Goal: Transaction & Acquisition: Purchase product/service

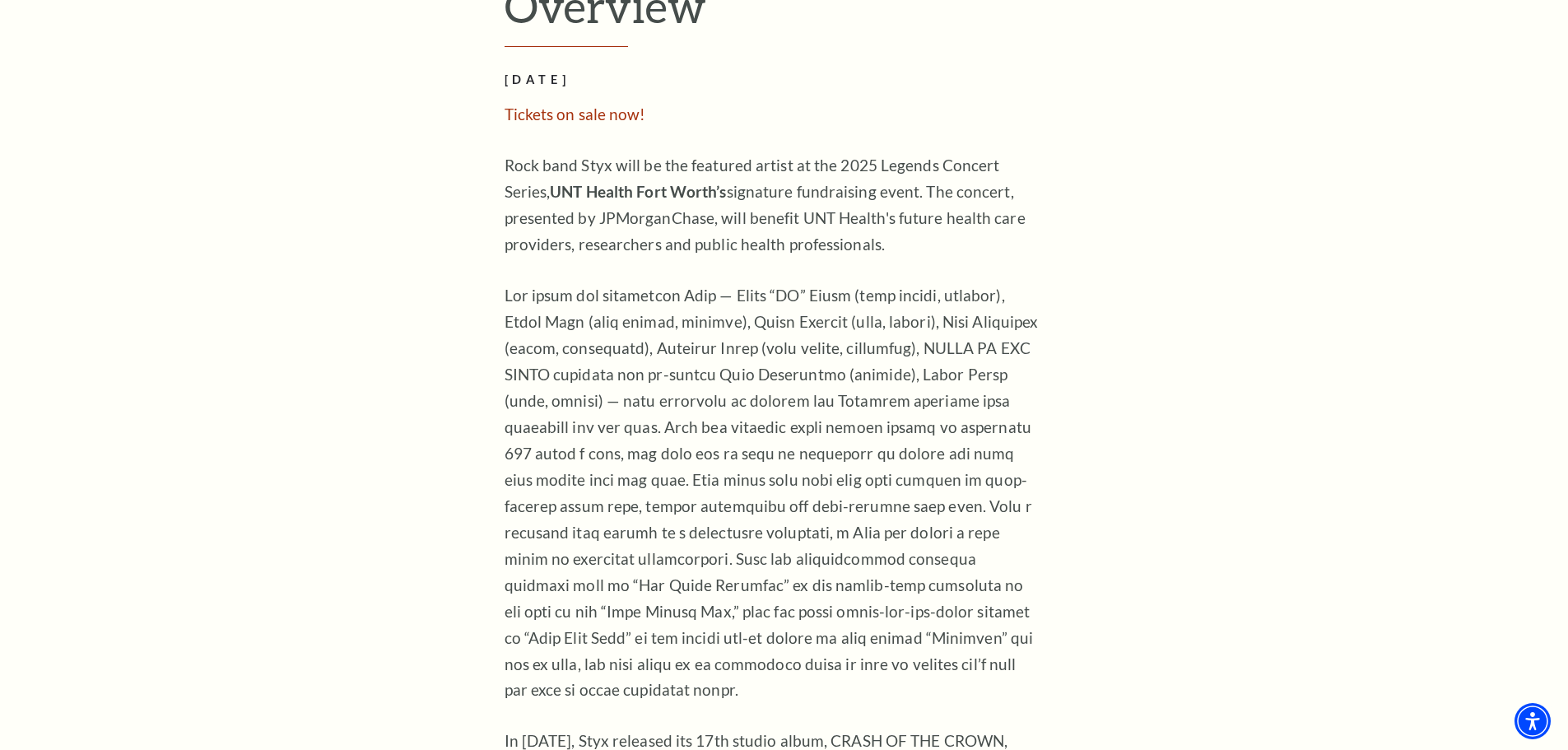
scroll to position [1235, 0]
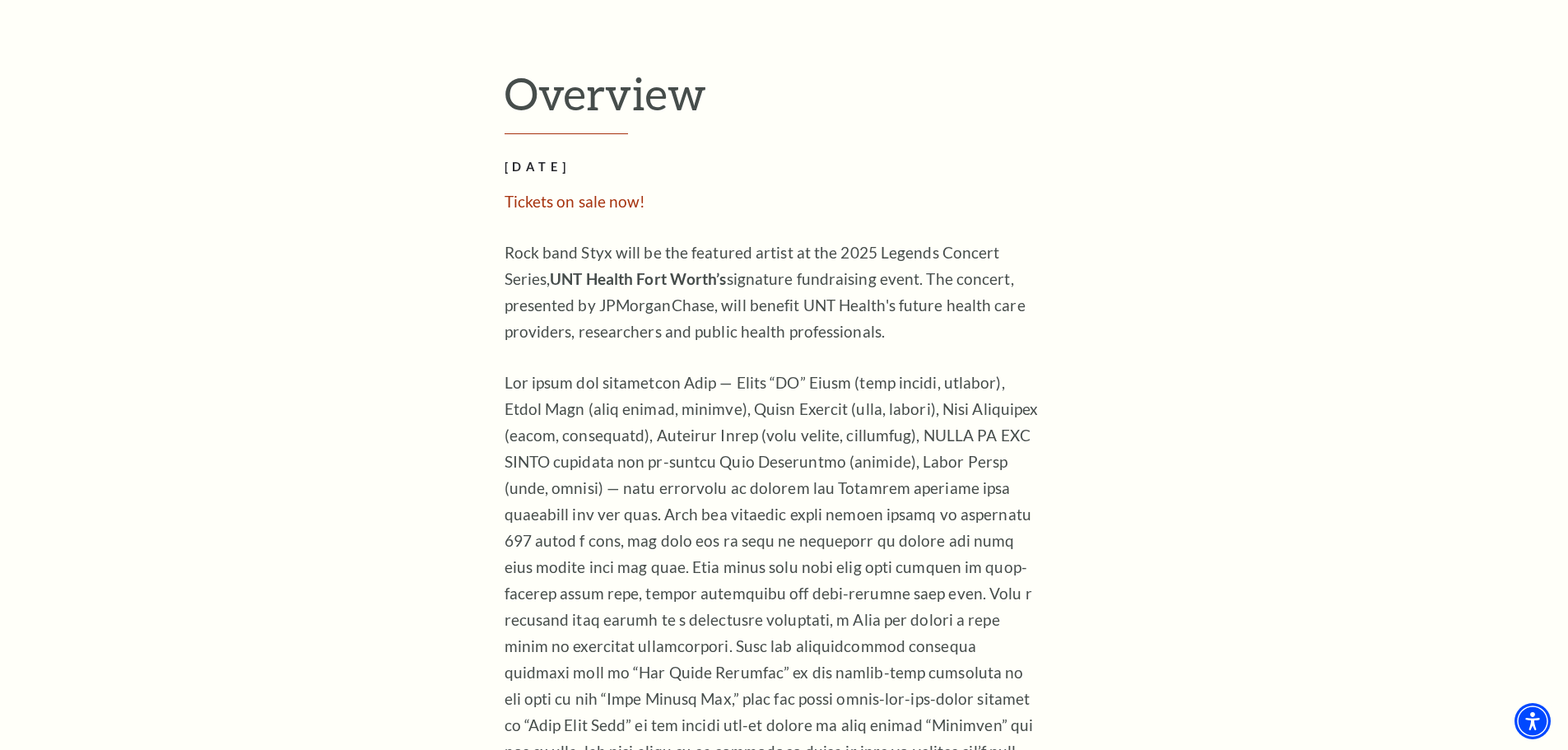
click at [596, 192] on span "Tickets on sale now!" at bounding box center [576, 201] width 142 height 19
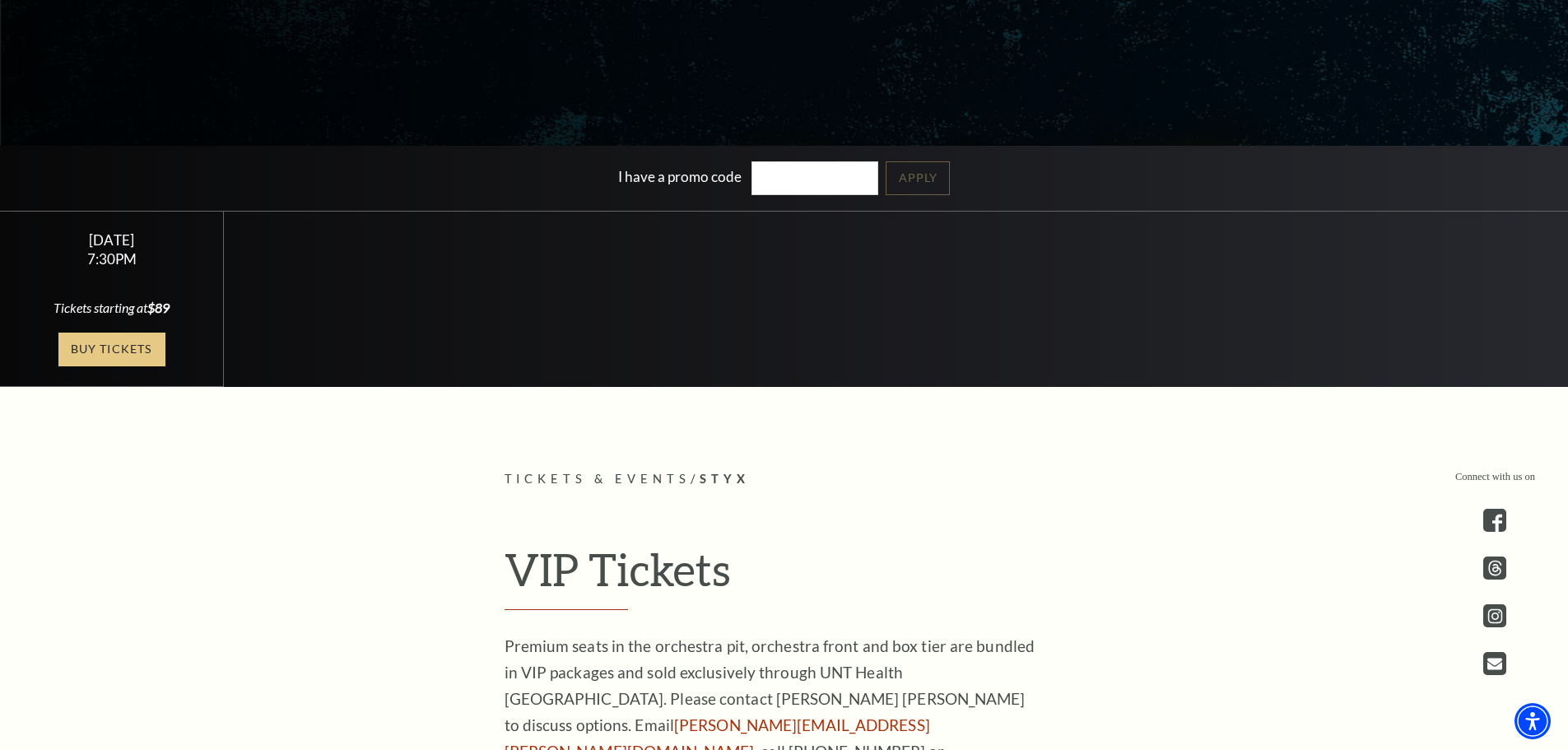
scroll to position [235, 0]
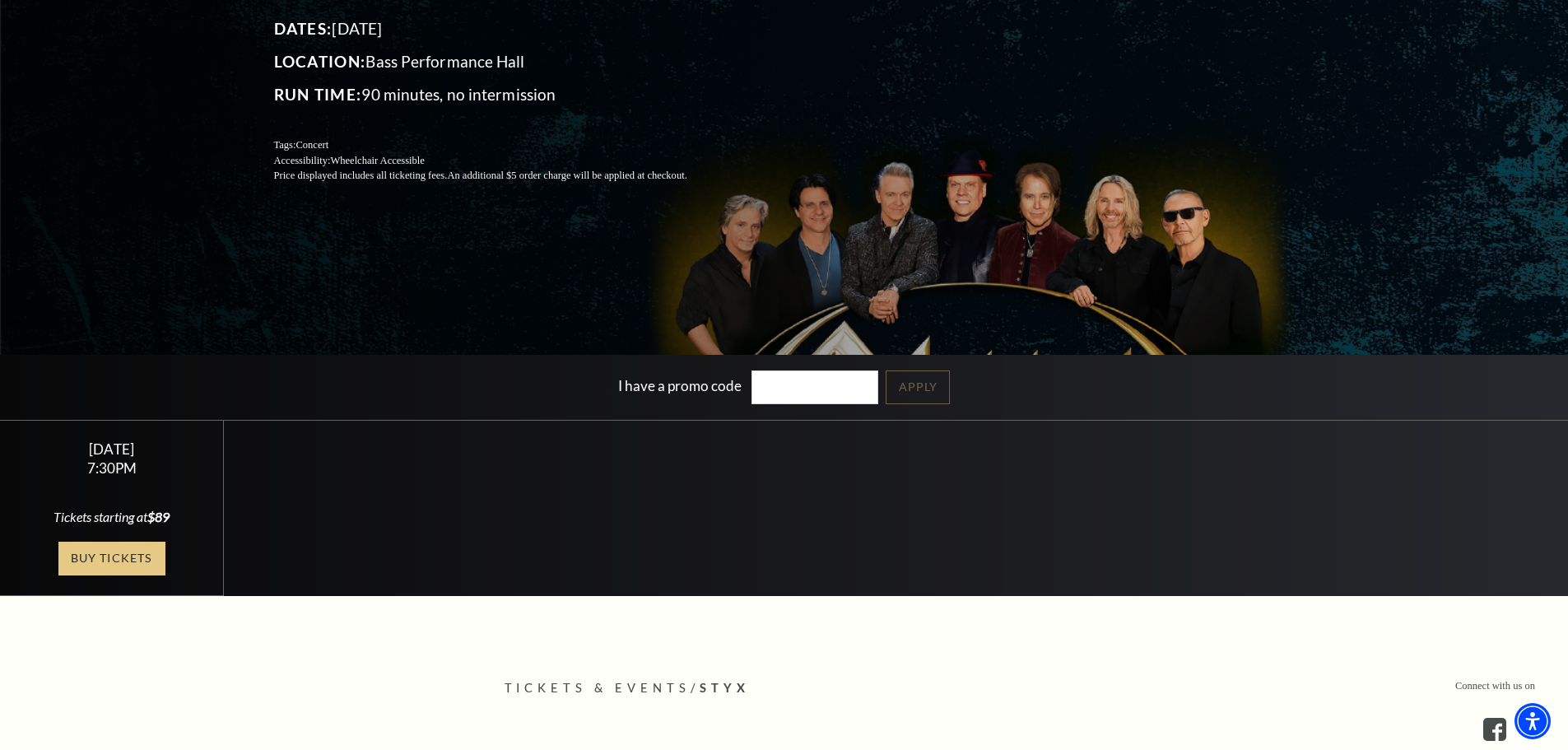
click at [89, 551] on link "Buy Tickets" at bounding box center [112, 559] width 107 height 34
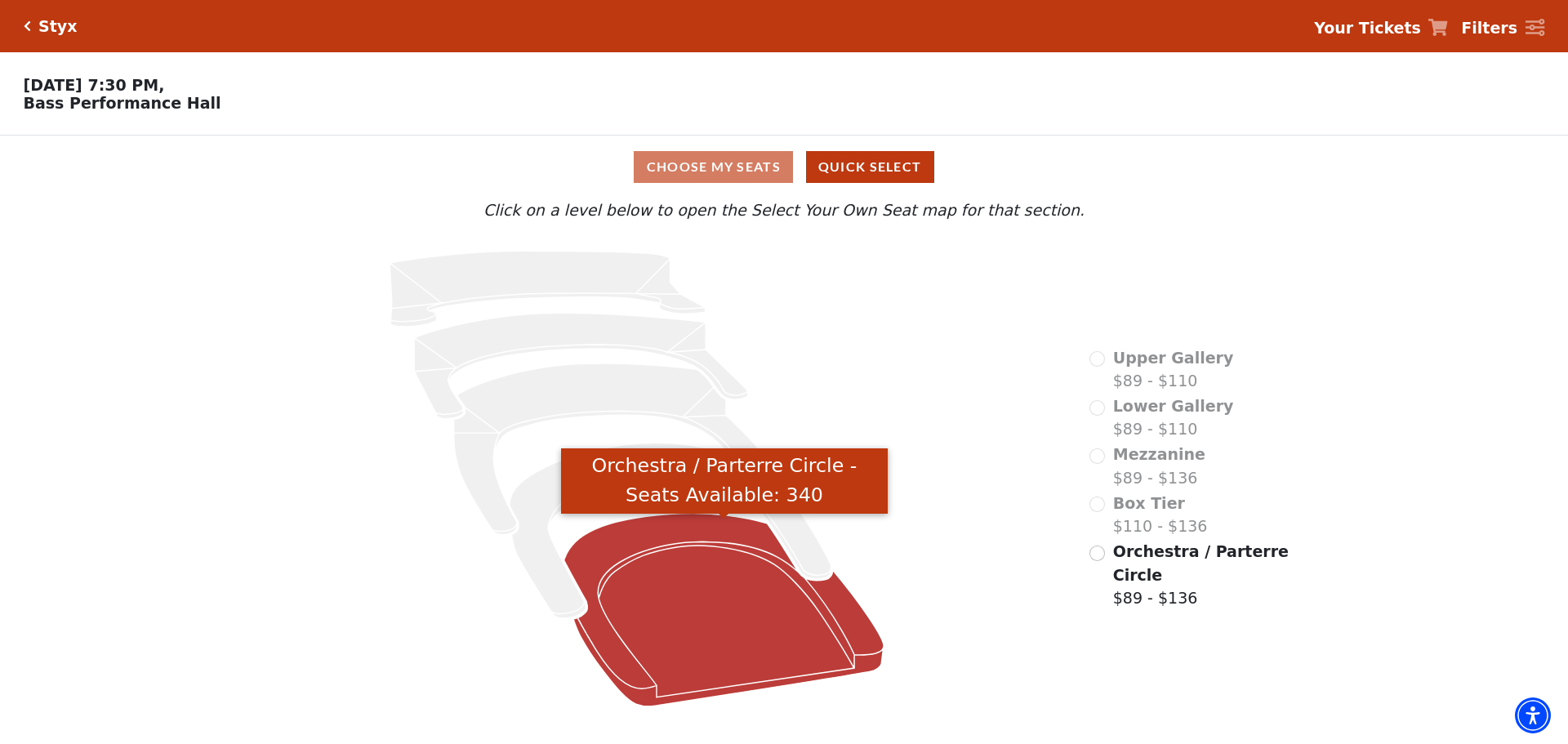
click at [680, 521] on icon "Orchestra / Parterre Circle - Seats Available: 340" at bounding box center [724, 610] width 320 height 193
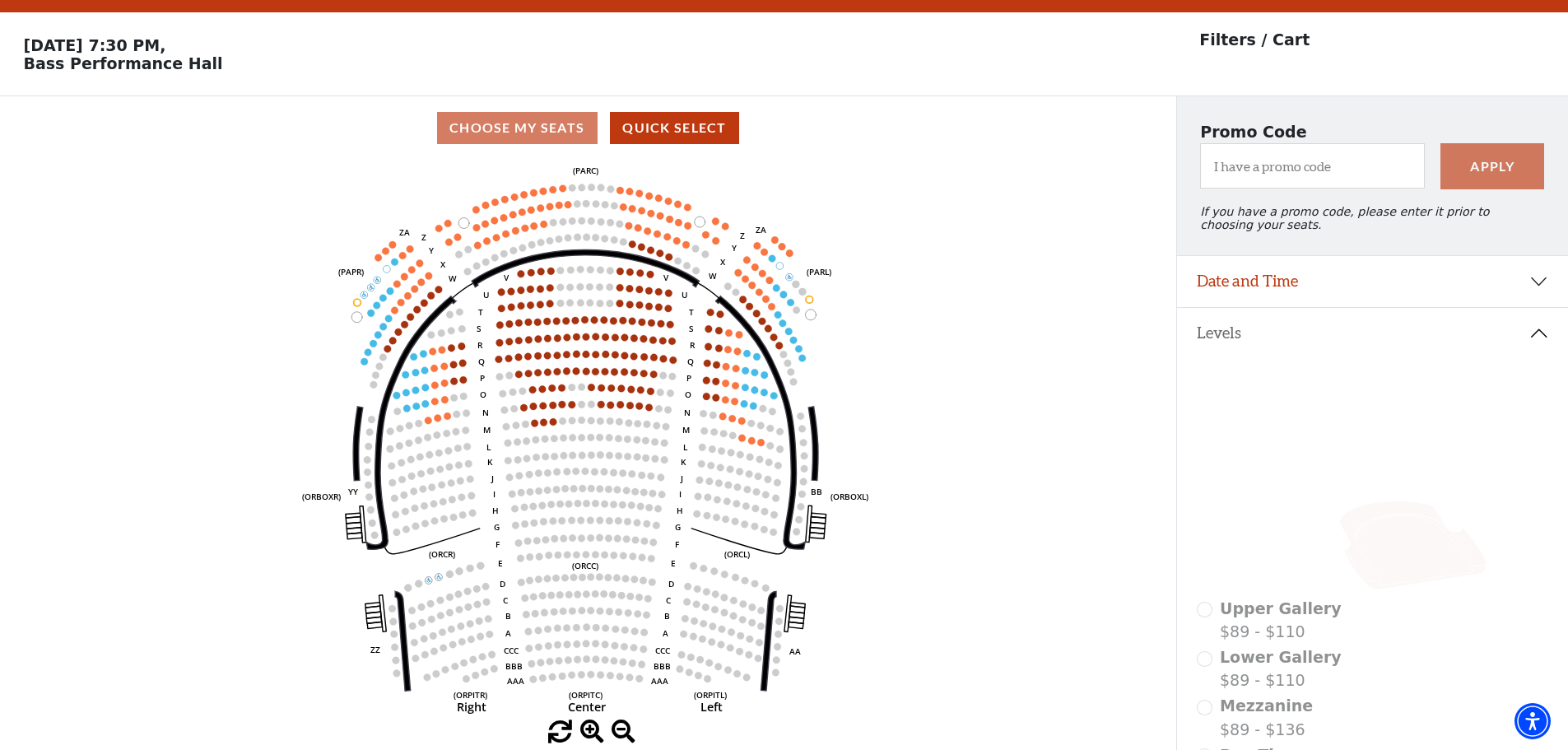
scroll to position [77, 0]
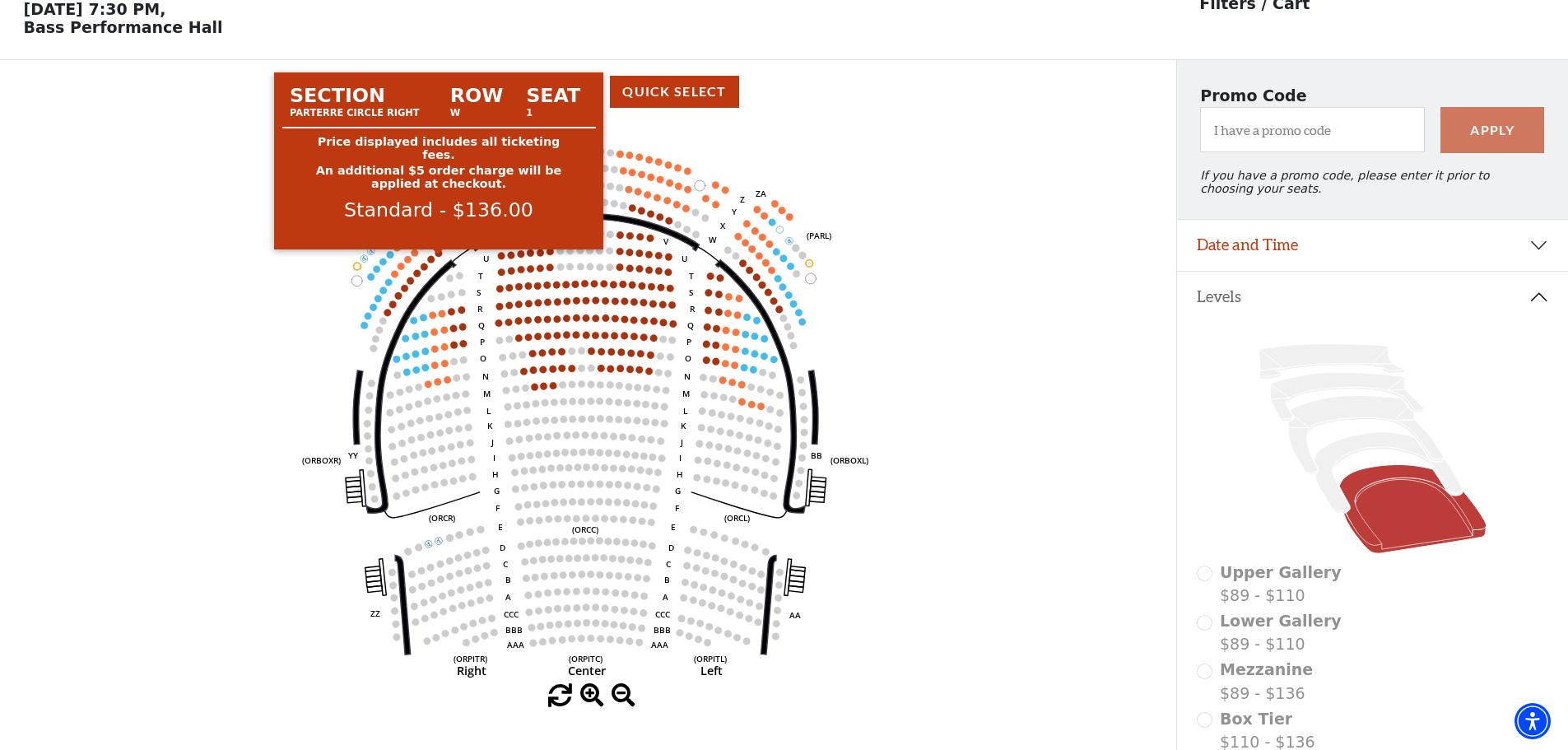
click at [438, 257] on circle at bounding box center [439, 253] width 8 height 8
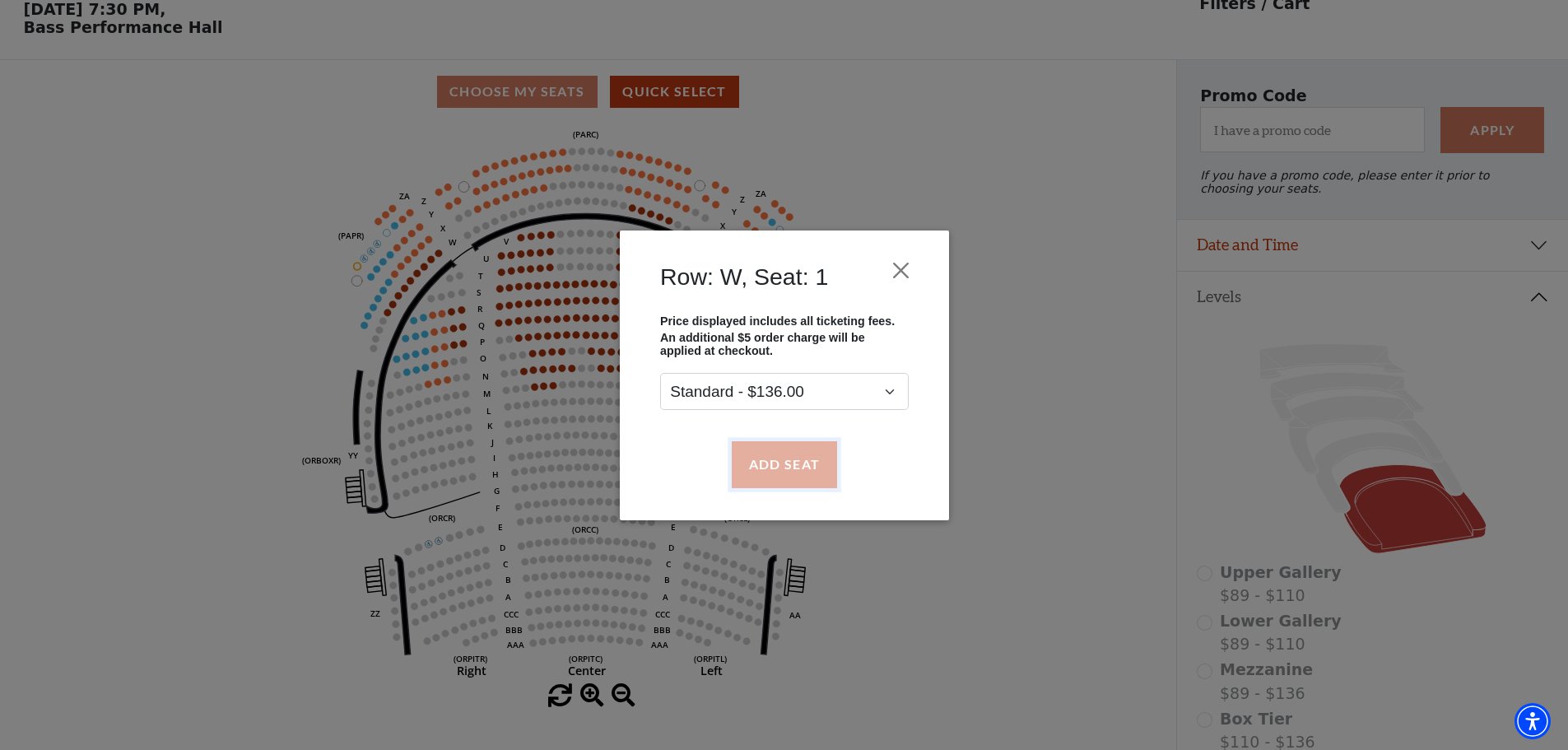
click at [779, 460] on button "Add Seat" at bounding box center [784, 464] width 106 height 46
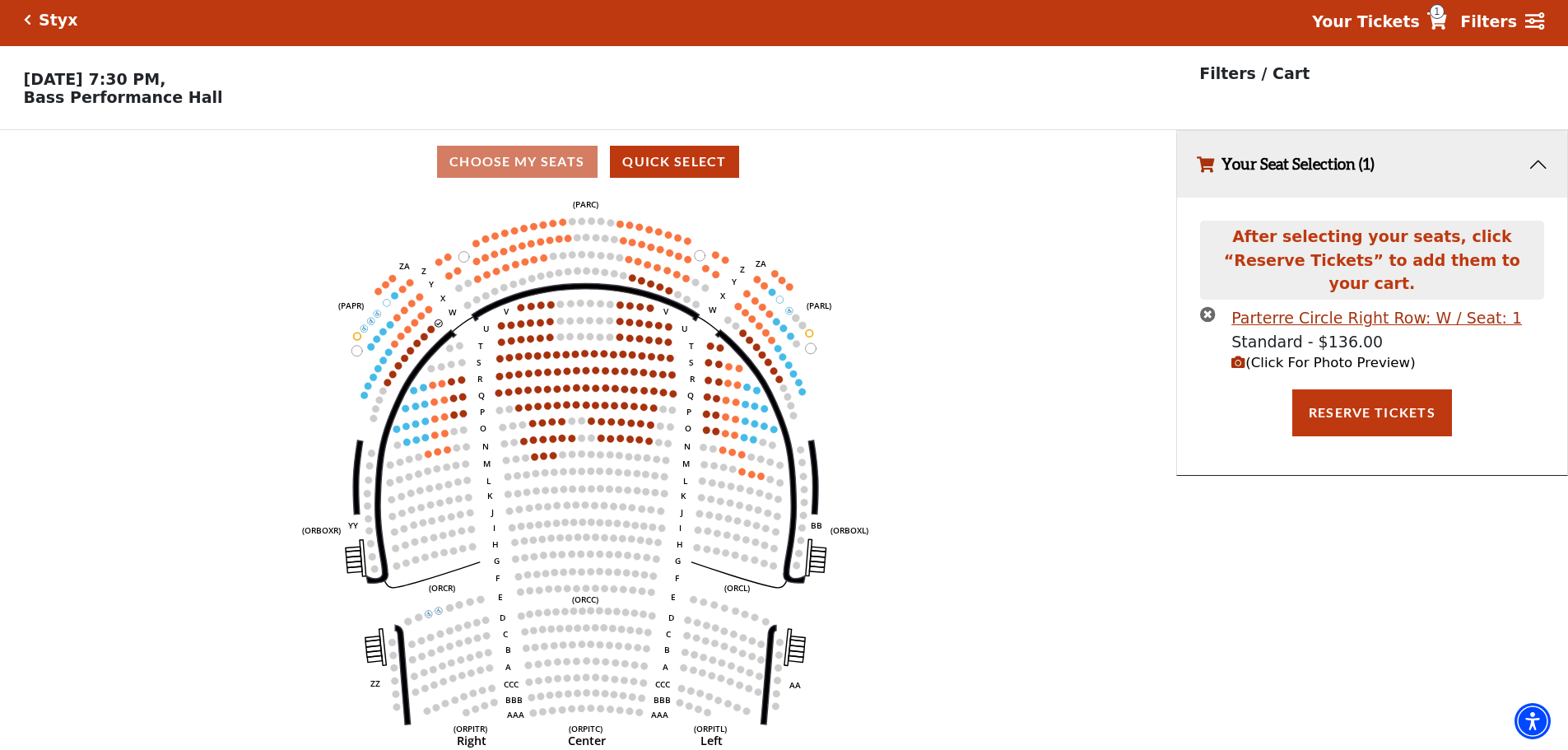
scroll to position [0, 0]
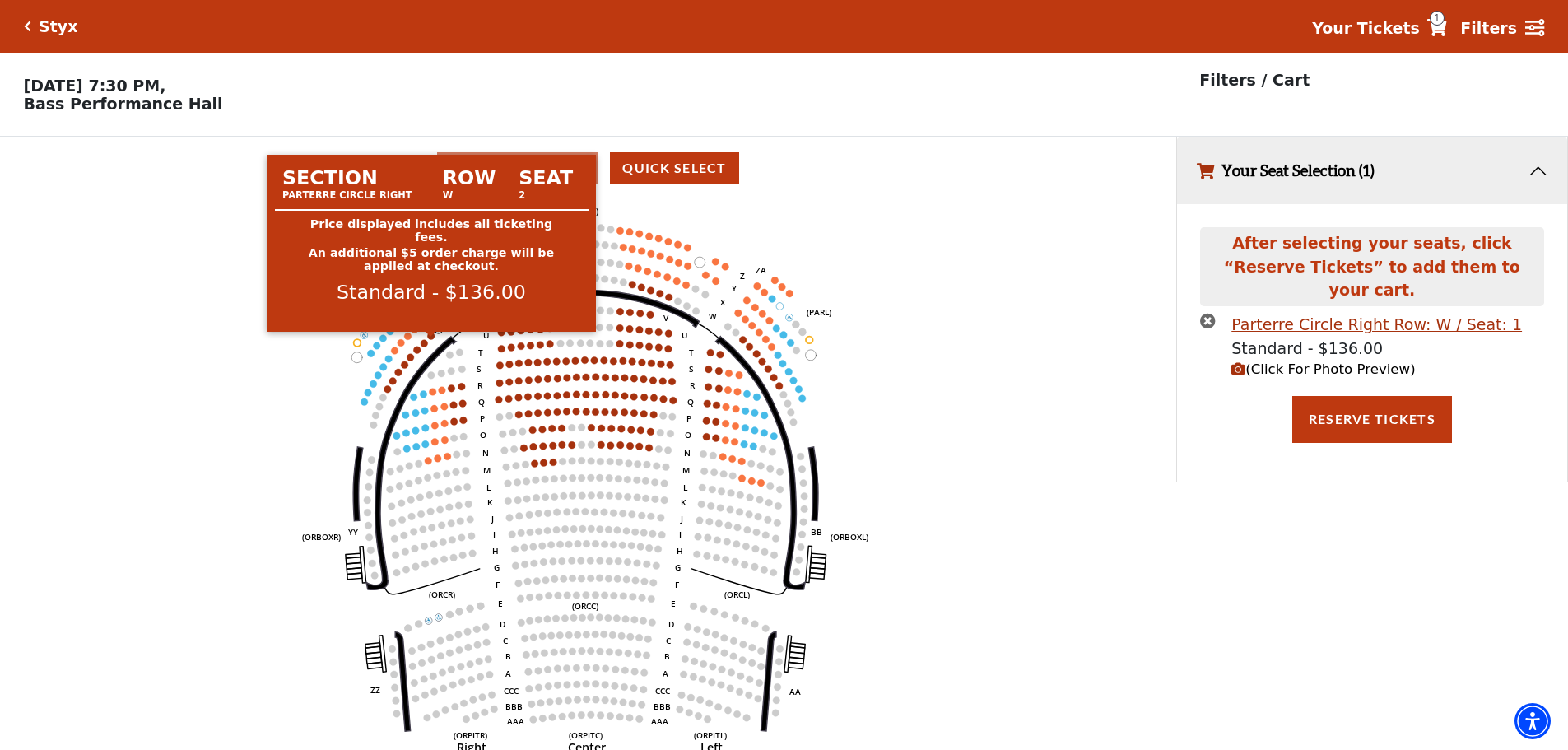
click at [432, 340] on circle at bounding box center [432, 335] width 8 height 8
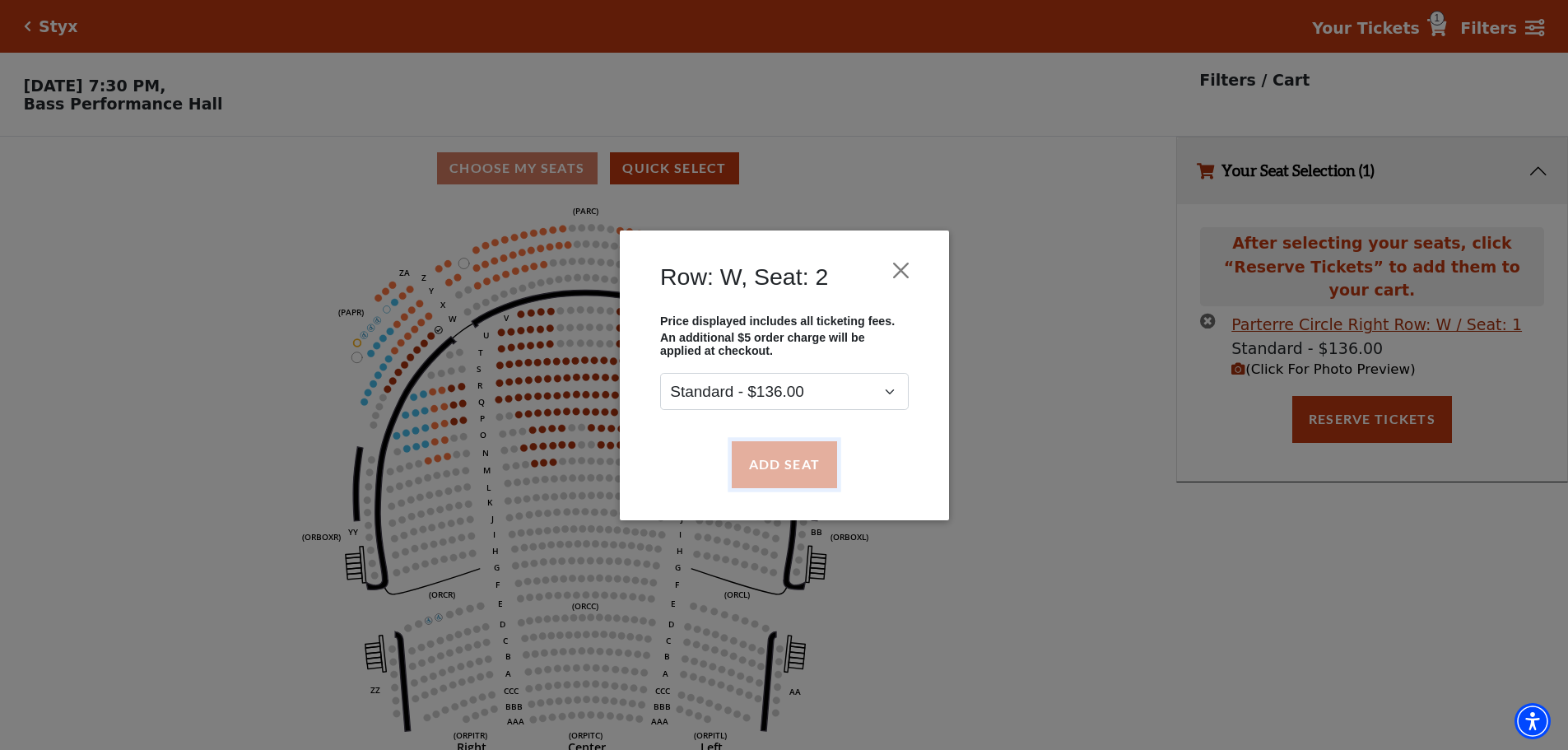
click at [787, 461] on button "Add Seat" at bounding box center [784, 464] width 106 height 46
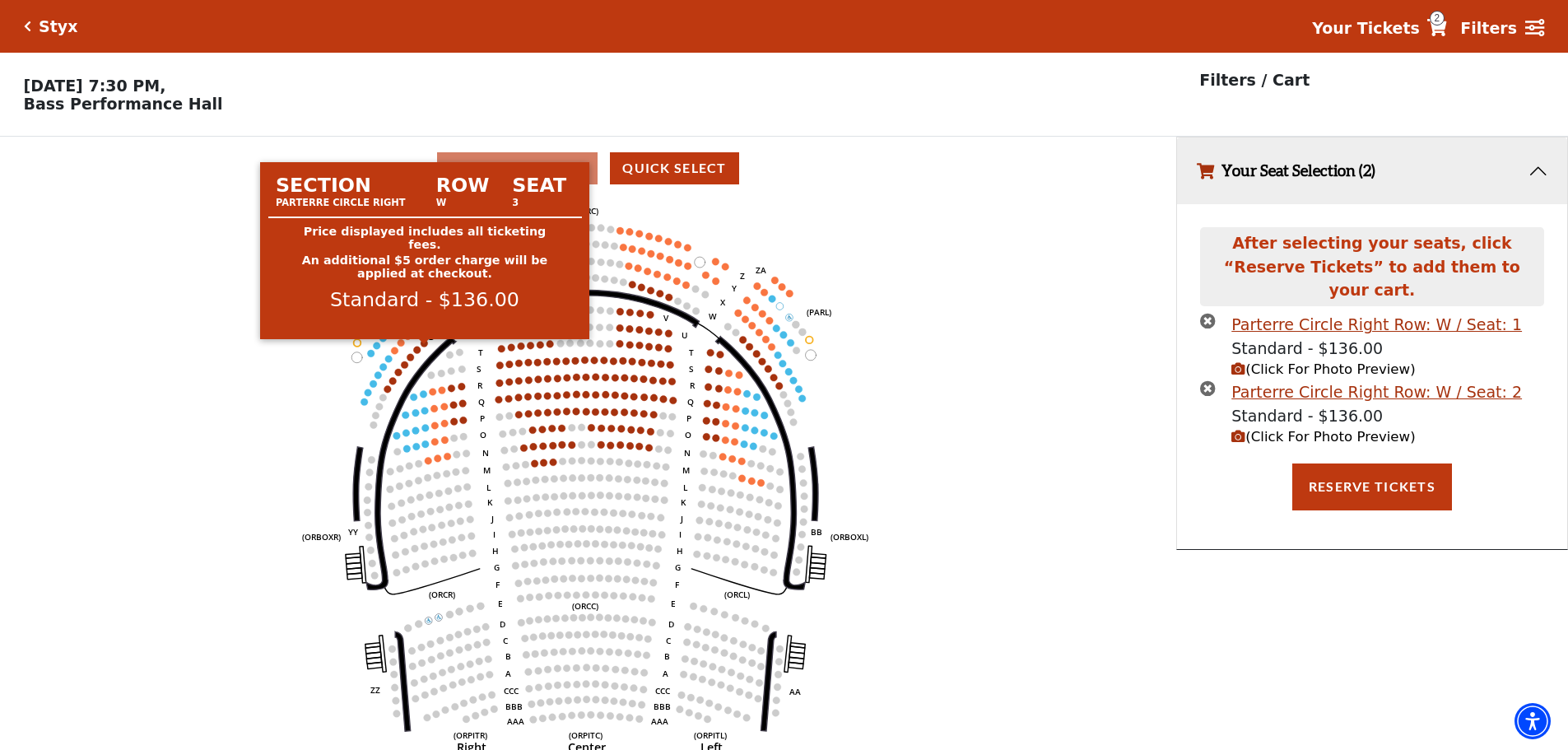
click at [426, 346] on circle at bounding box center [424, 343] width 8 height 8
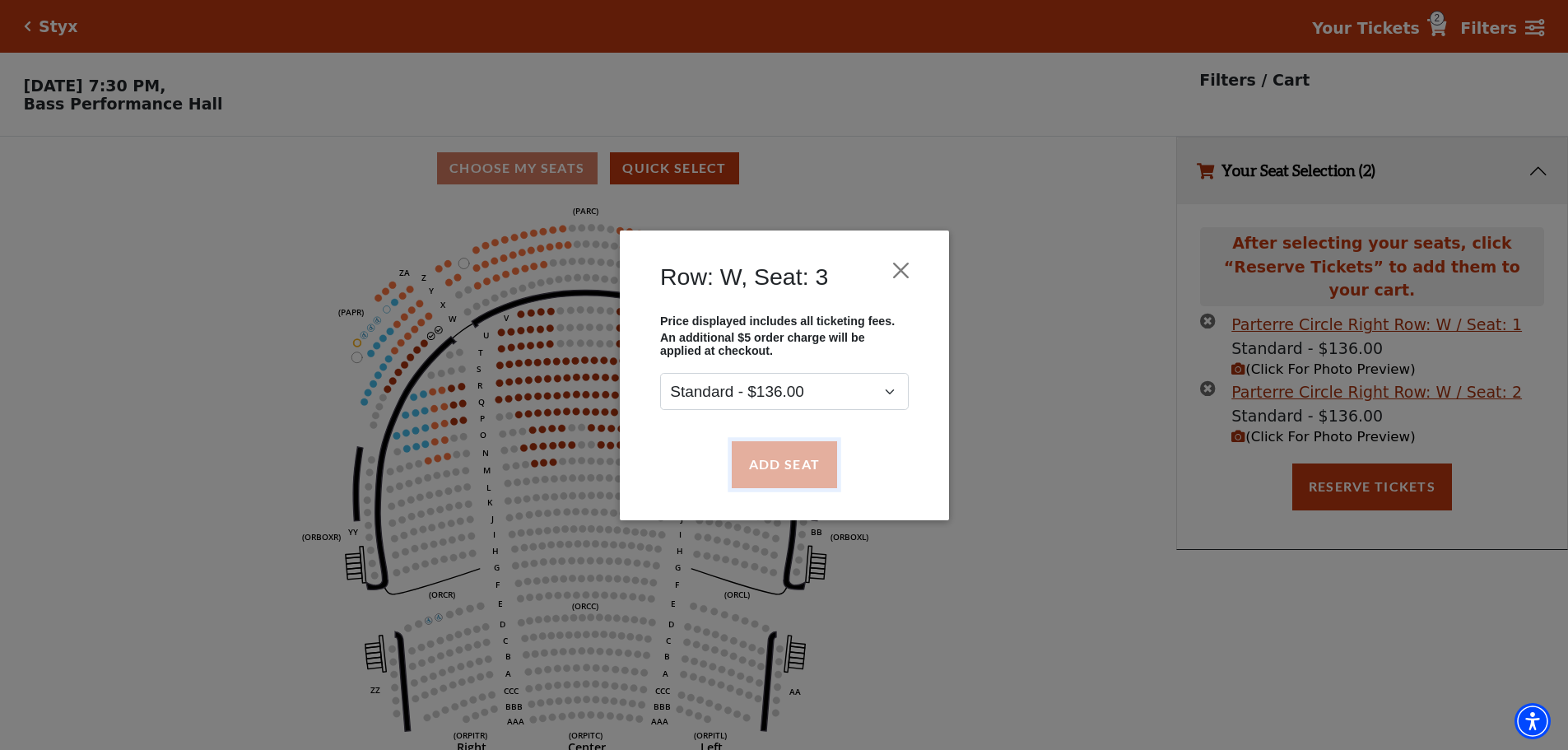
click at [786, 467] on button "Add Seat" at bounding box center [784, 464] width 106 height 46
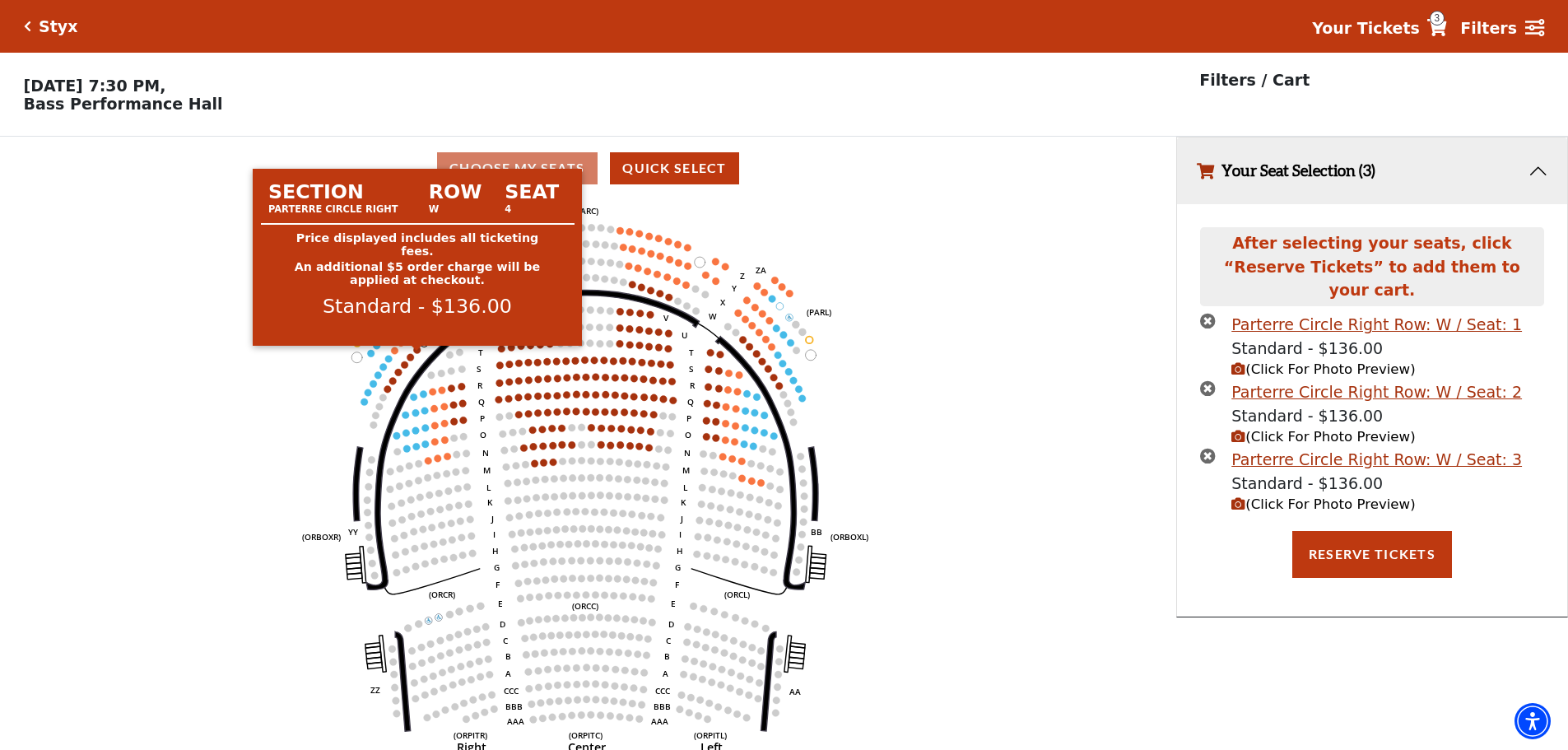
click at [418, 353] on circle at bounding box center [417, 349] width 8 height 8
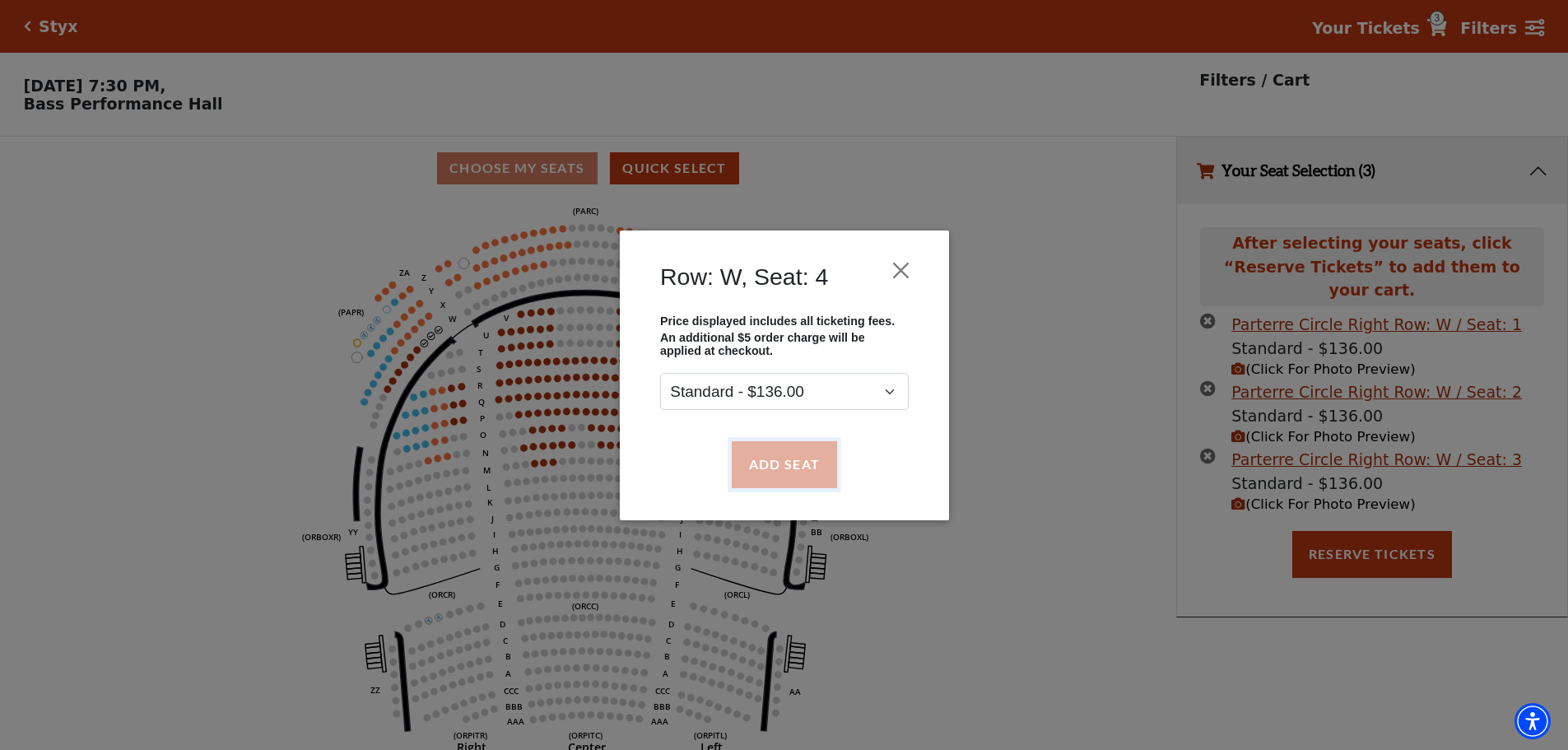
click at [786, 459] on button "Add Seat" at bounding box center [784, 464] width 106 height 46
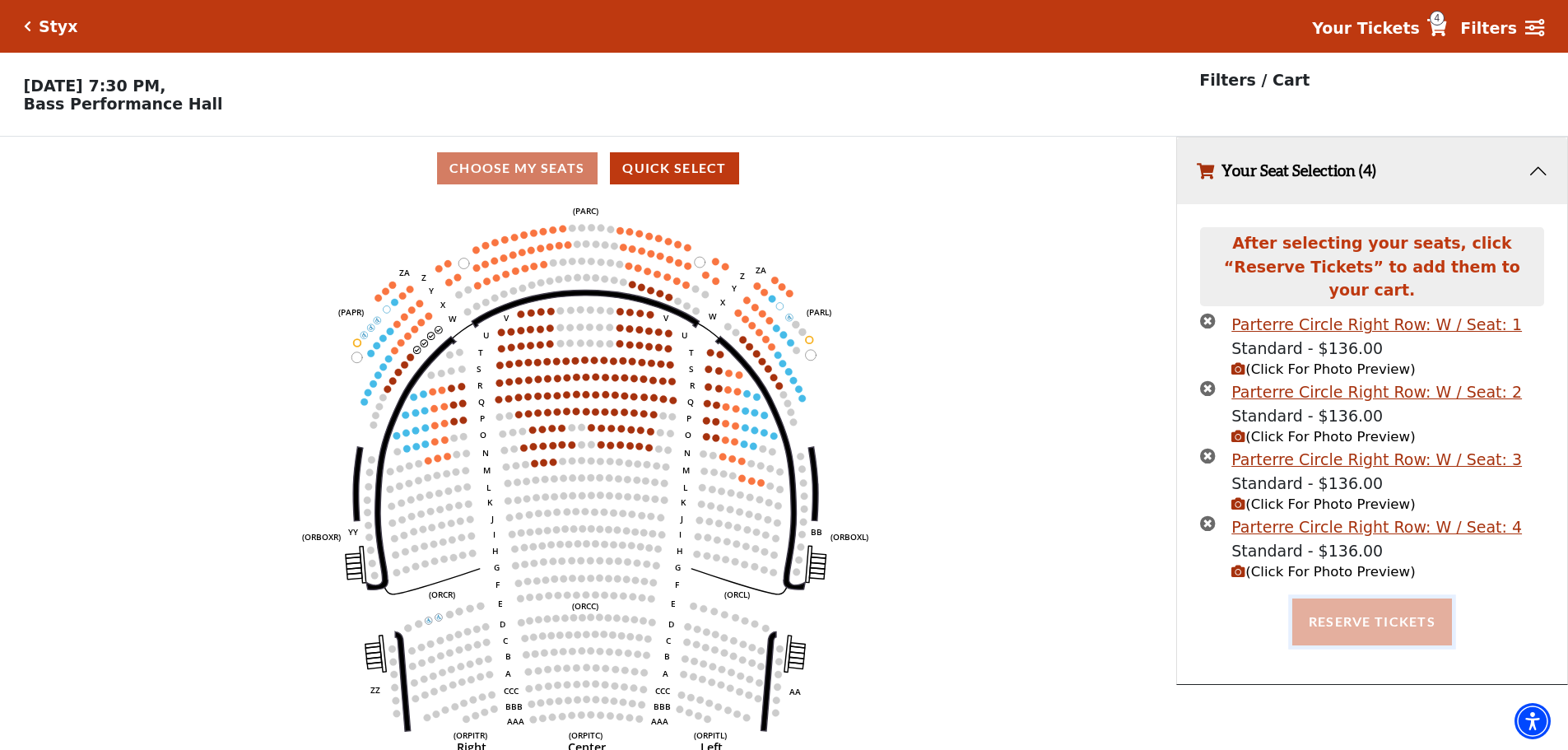
click at [1362, 607] on button "Reserve Tickets" at bounding box center [1372, 622] width 160 height 46
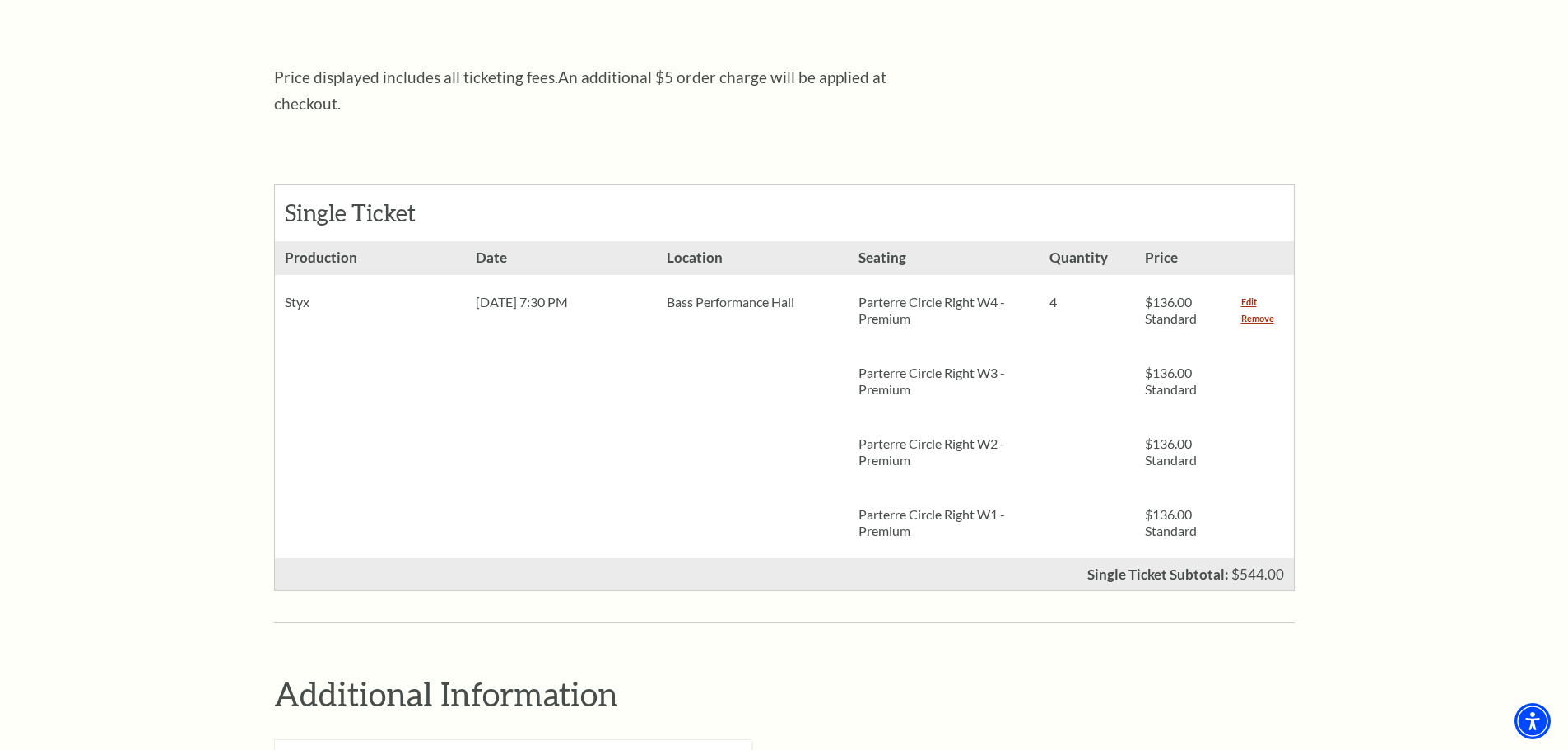
scroll to position [741, 0]
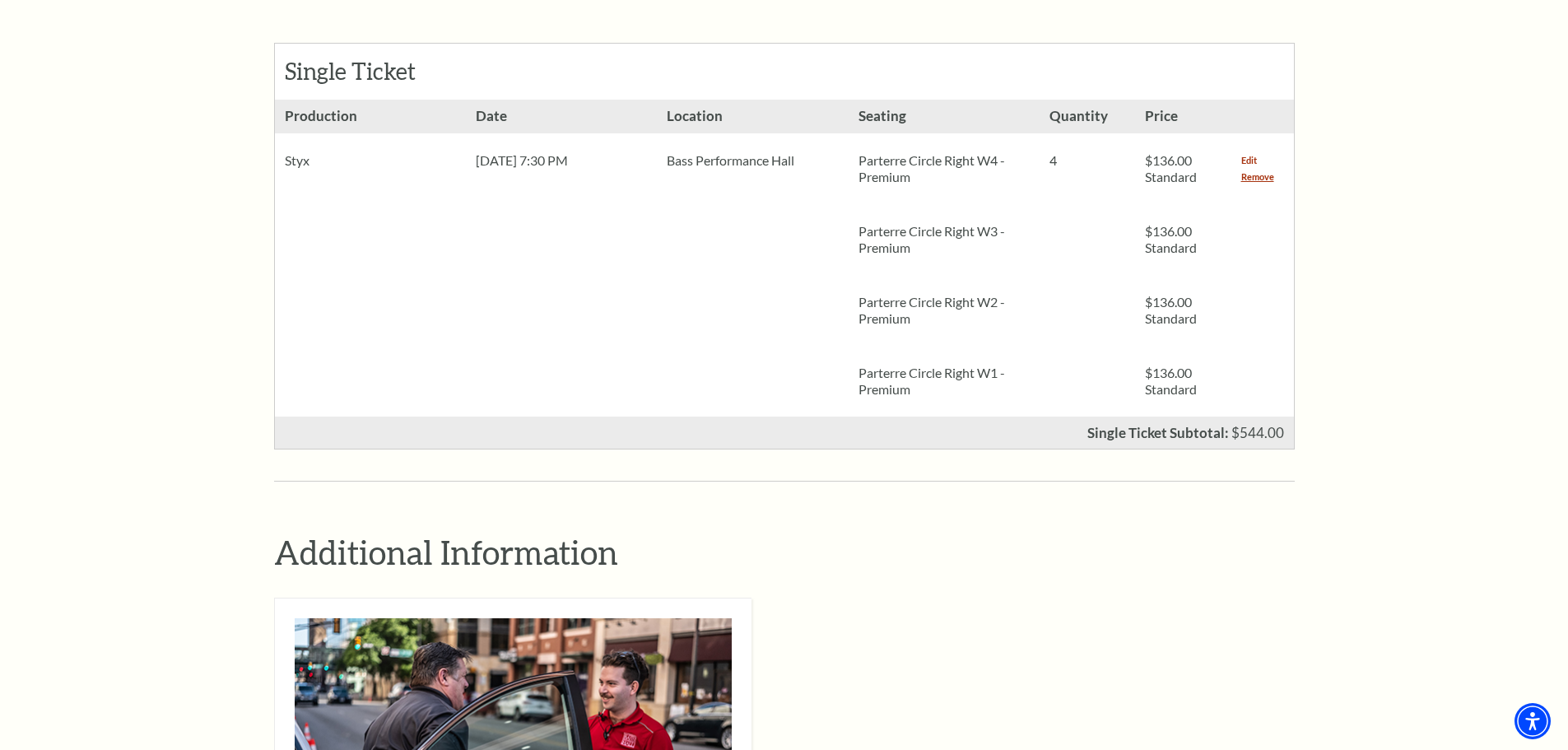
click at [1246, 153] on link "Edit" at bounding box center [1249, 160] width 15 height 16
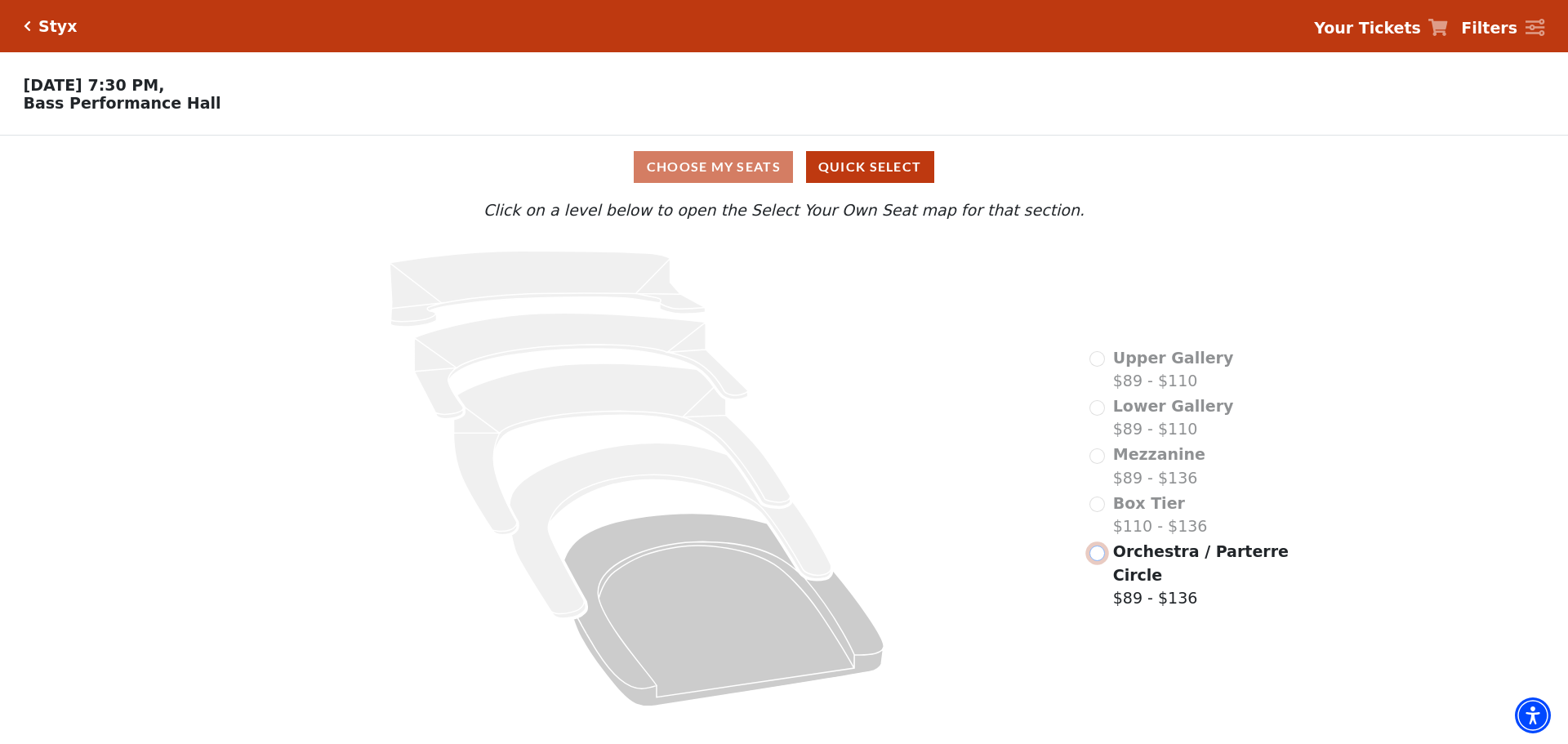
click at [1102, 561] on input "Orchestra / Parterre Circle$89 - $136\a" at bounding box center [1097, 554] width 15 height 15
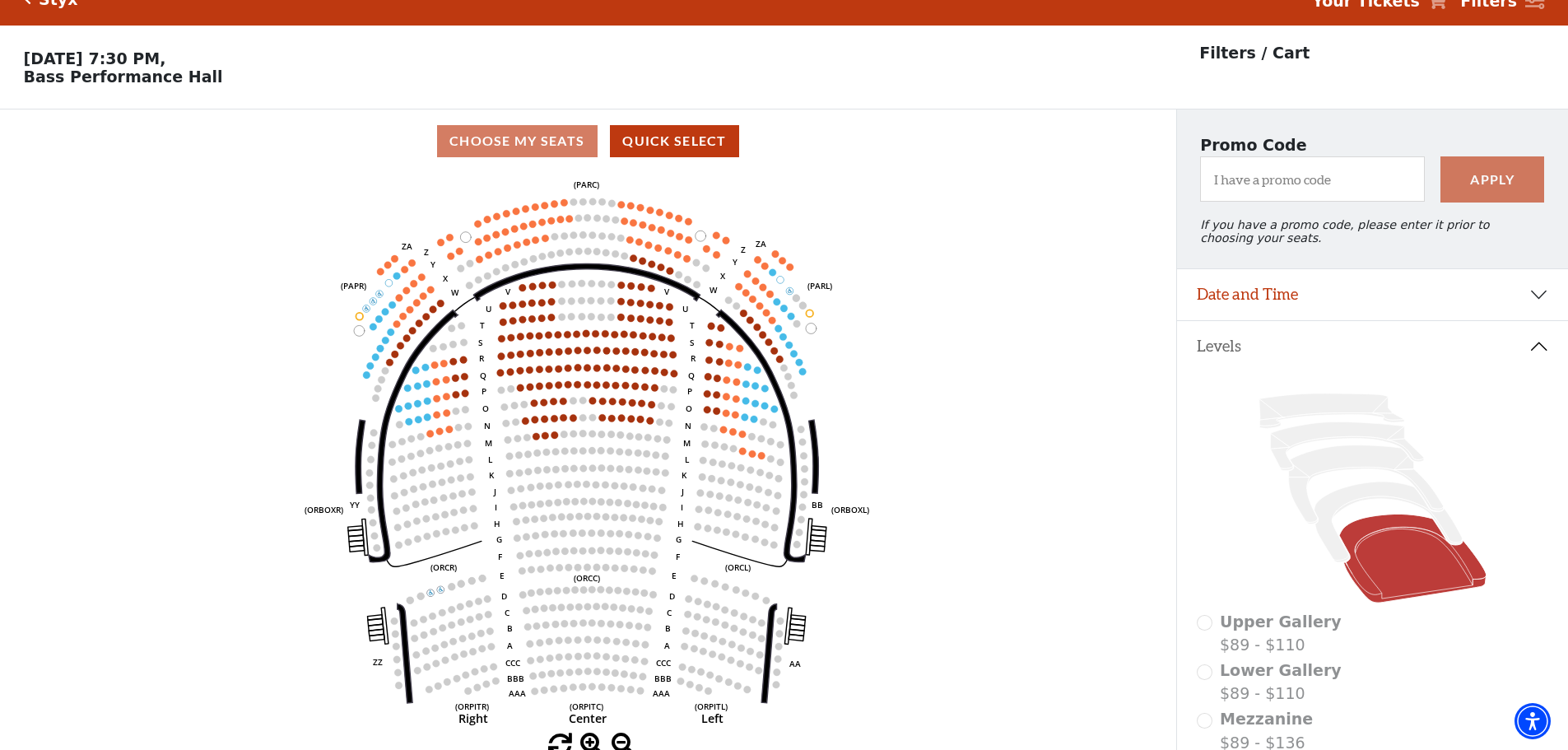
scroll to position [77, 0]
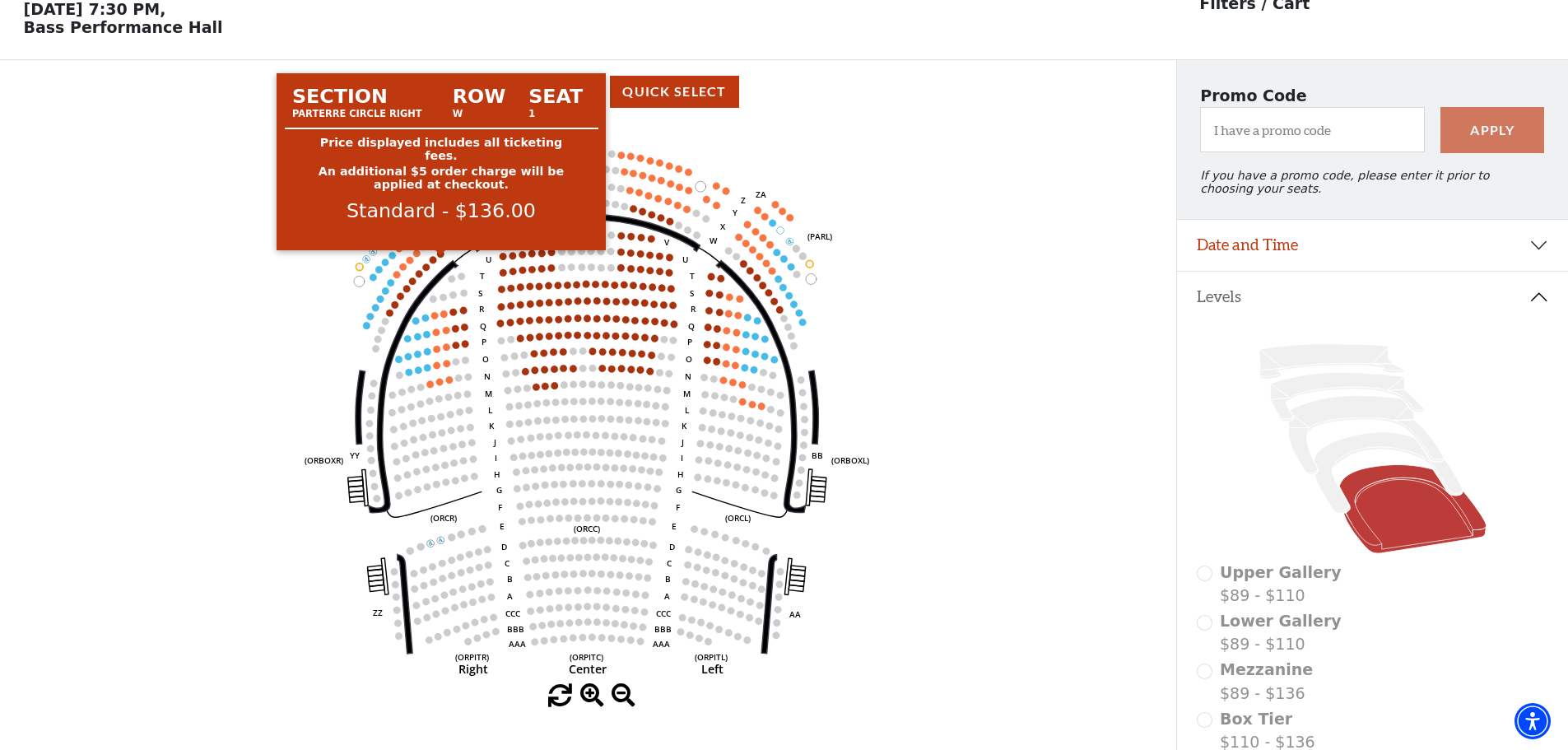
click at [440, 258] on circle at bounding box center [440, 253] width 8 height 8
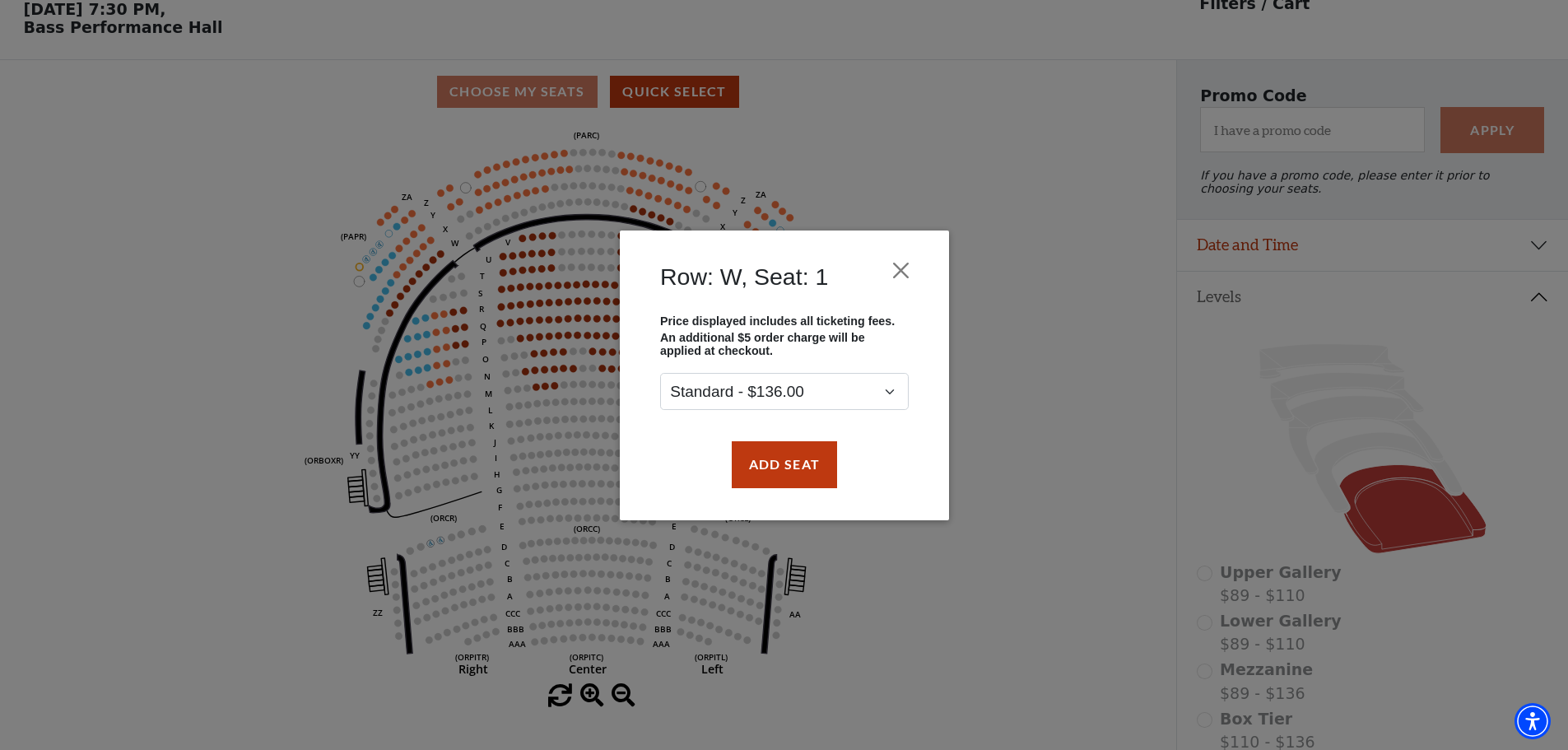
click at [435, 265] on div "Row: W, Seat: 1 Price displayed includes all ticketing fees. An additional $5 o…" at bounding box center [784, 375] width 1568 height 750
click at [889, 391] on select "Standard - $136.00" at bounding box center [784, 391] width 248 height 37
click at [781, 475] on button "Add Seat" at bounding box center [784, 464] width 106 height 46
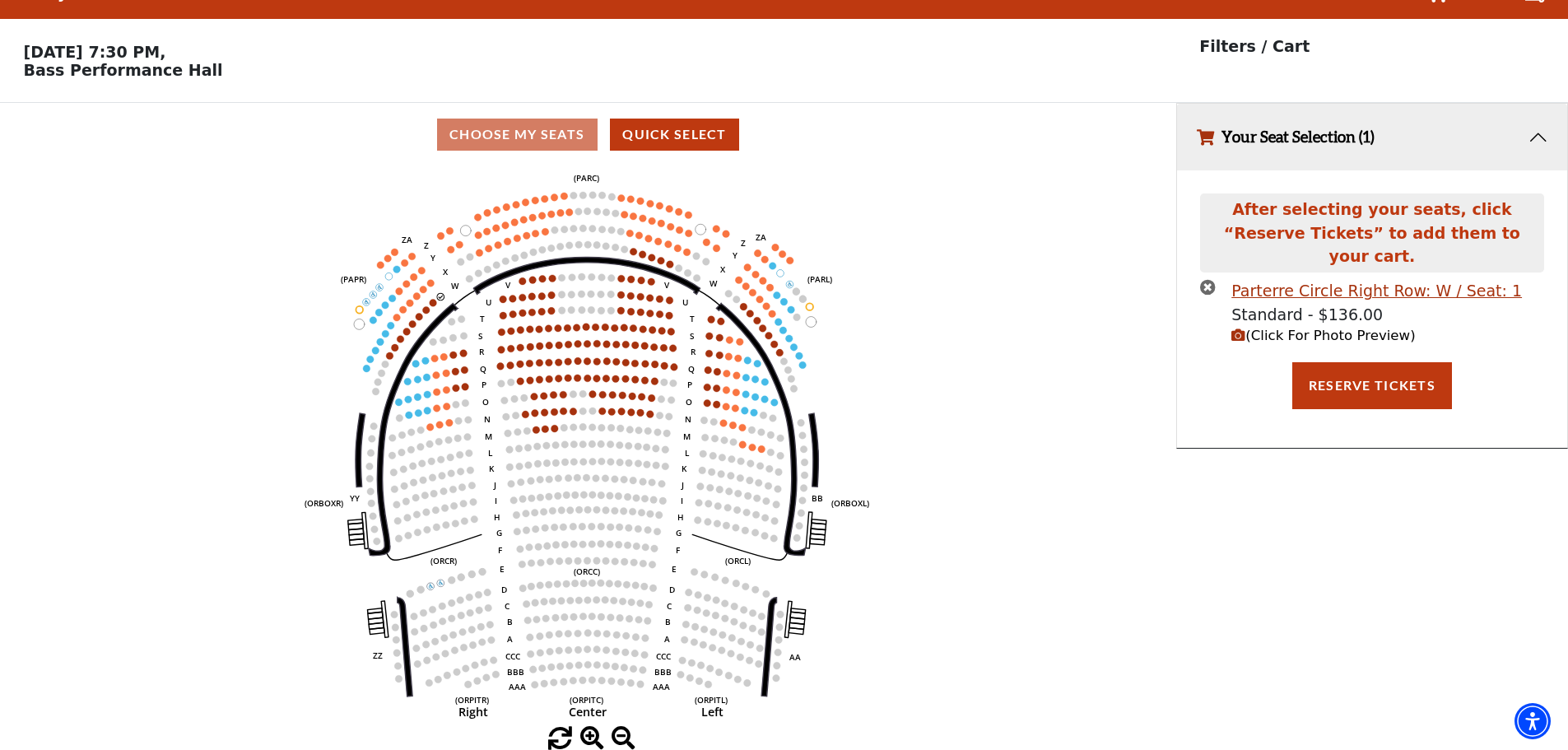
scroll to position [0, 0]
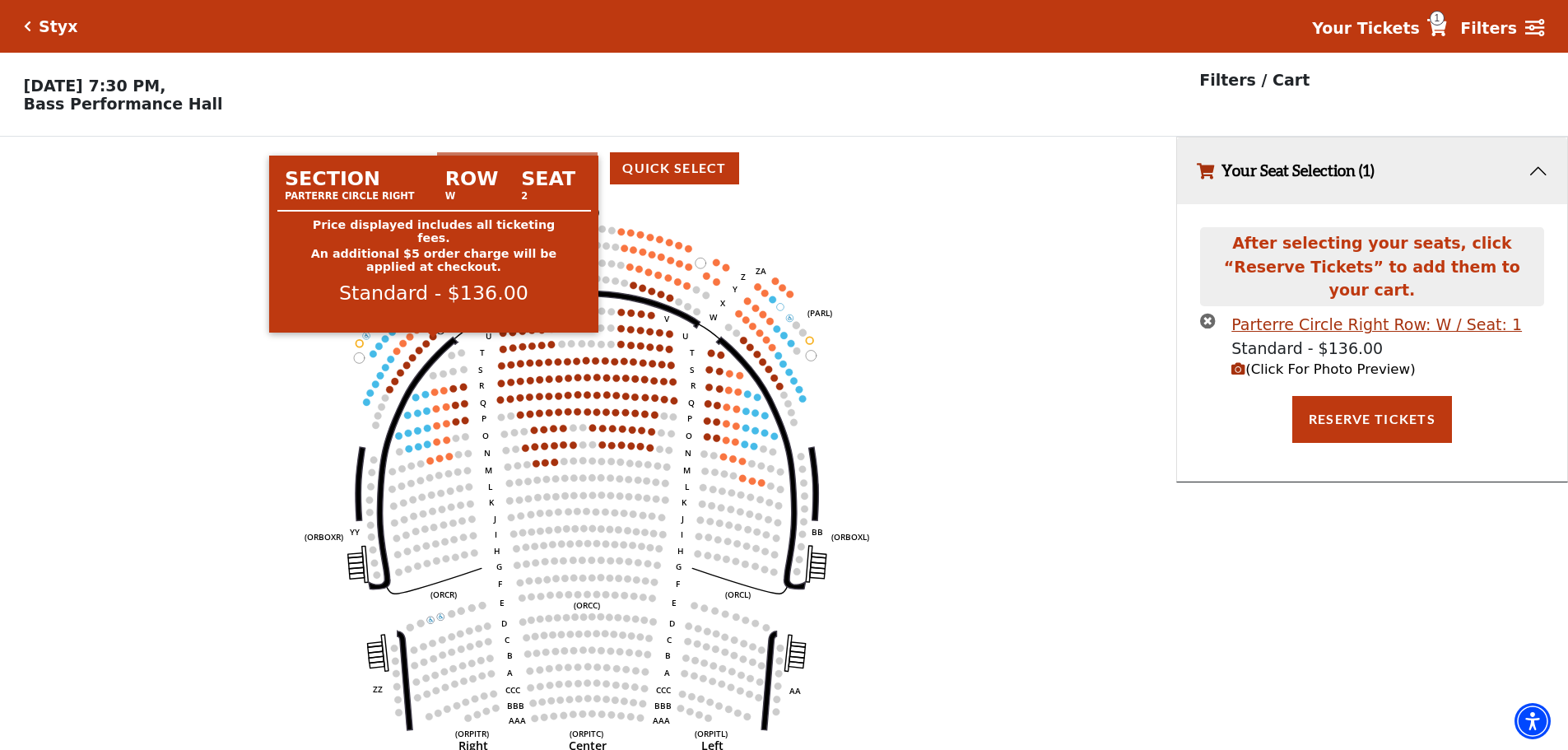
click at [432, 340] on circle at bounding box center [433, 336] width 8 height 8
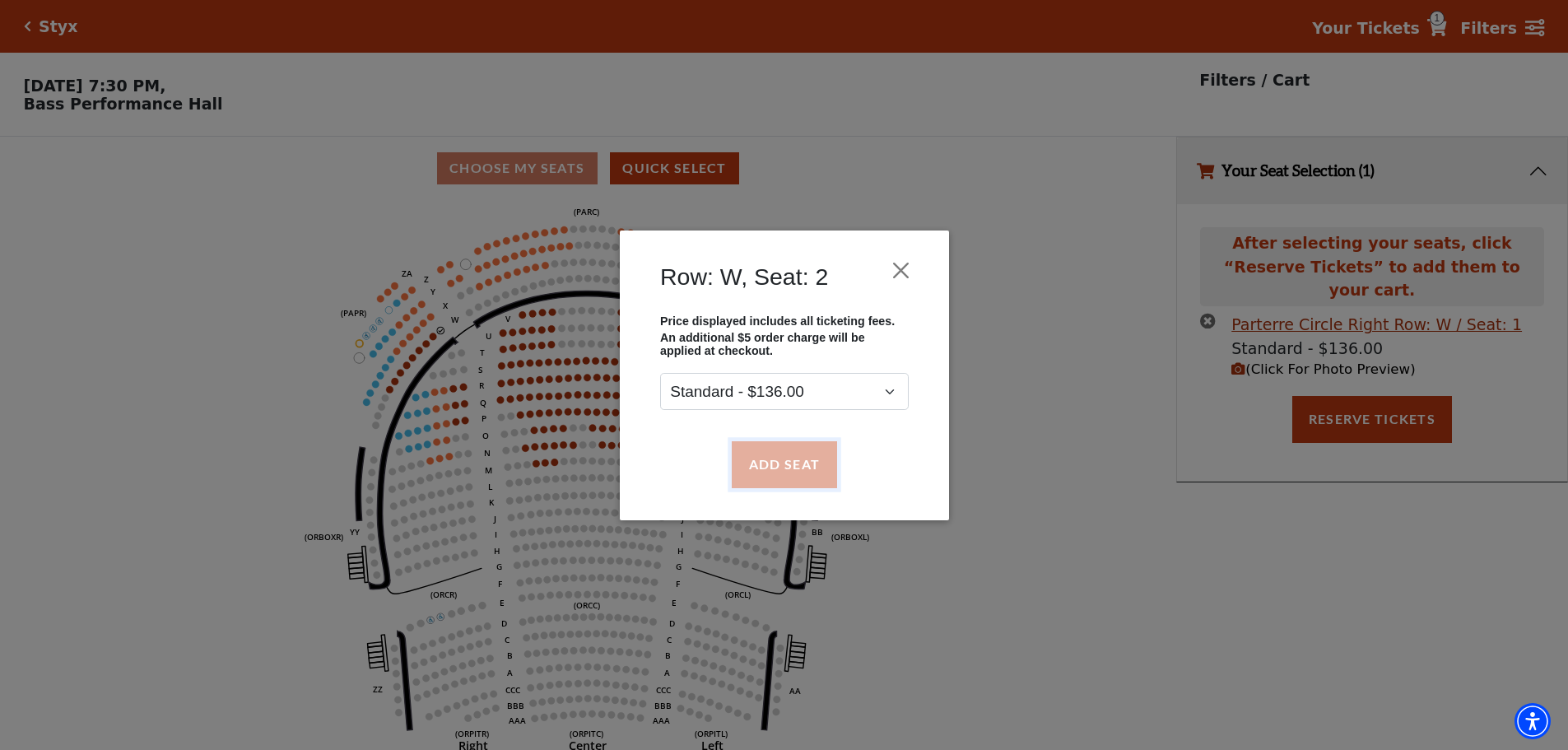
click at [769, 458] on button "Add Seat" at bounding box center [784, 464] width 106 height 46
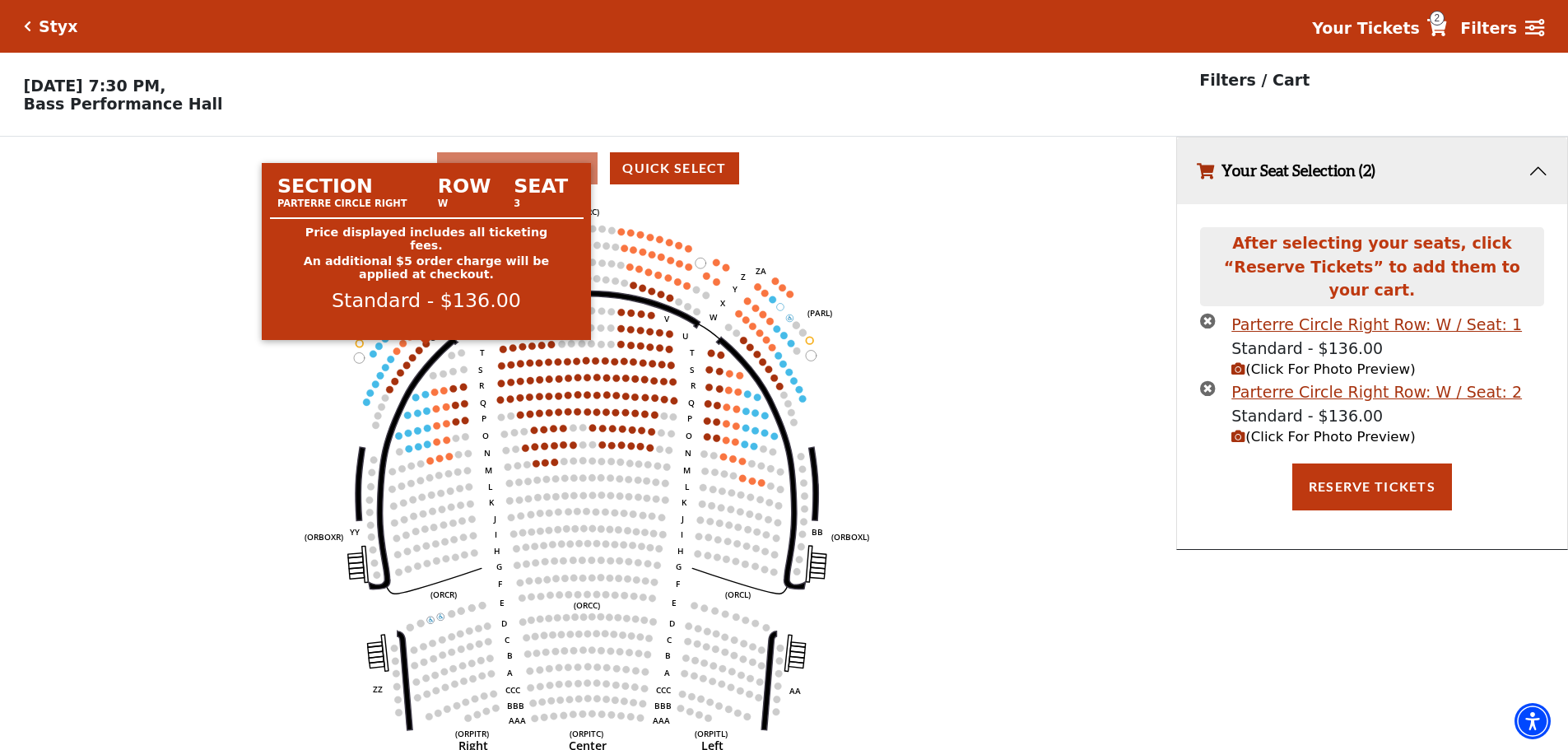
click at [429, 347] on circle at bounding box center [427, 344] width 8 height 8
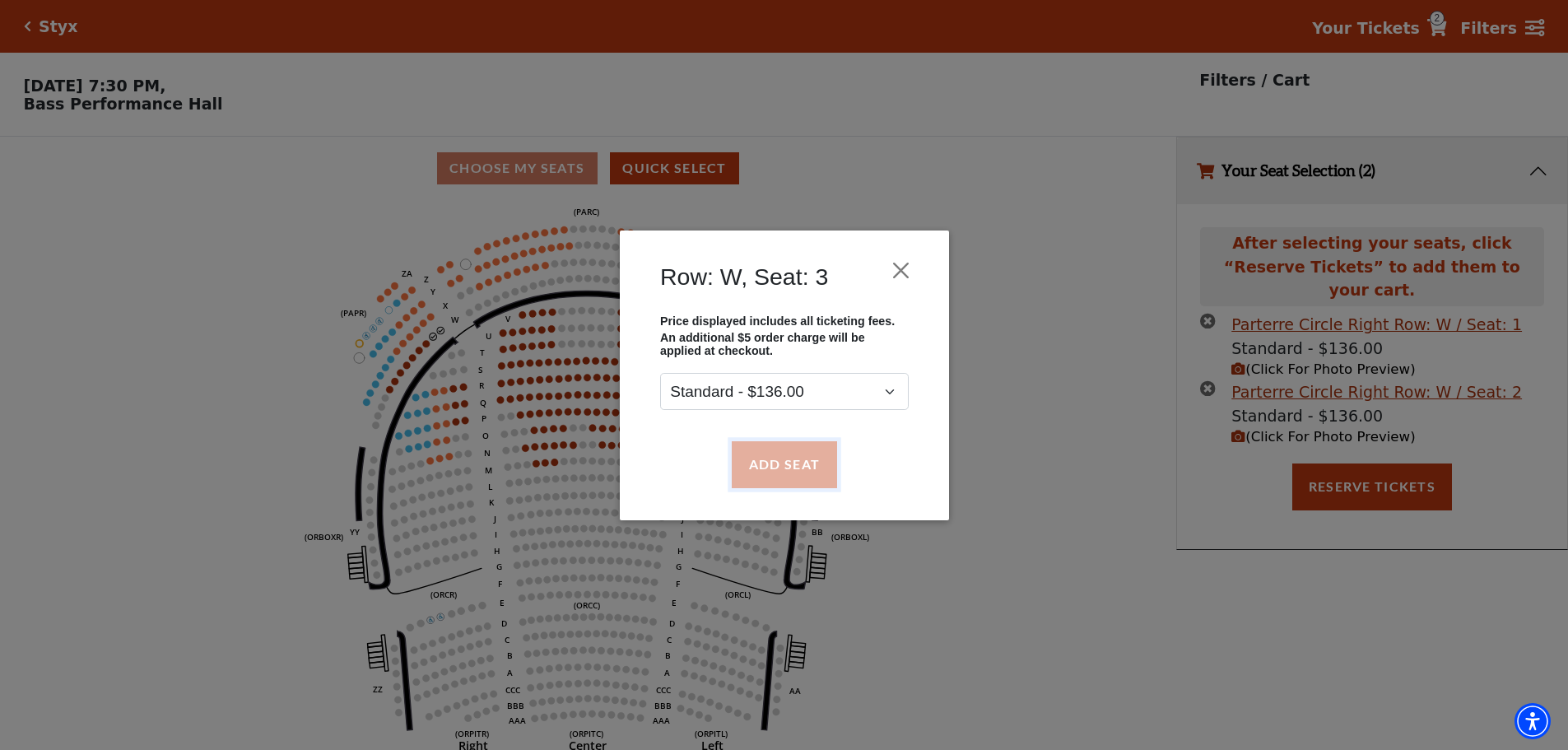
click at [790, 472] on button "Add Seat" at bounding box center [784, 464] width 106 height 46
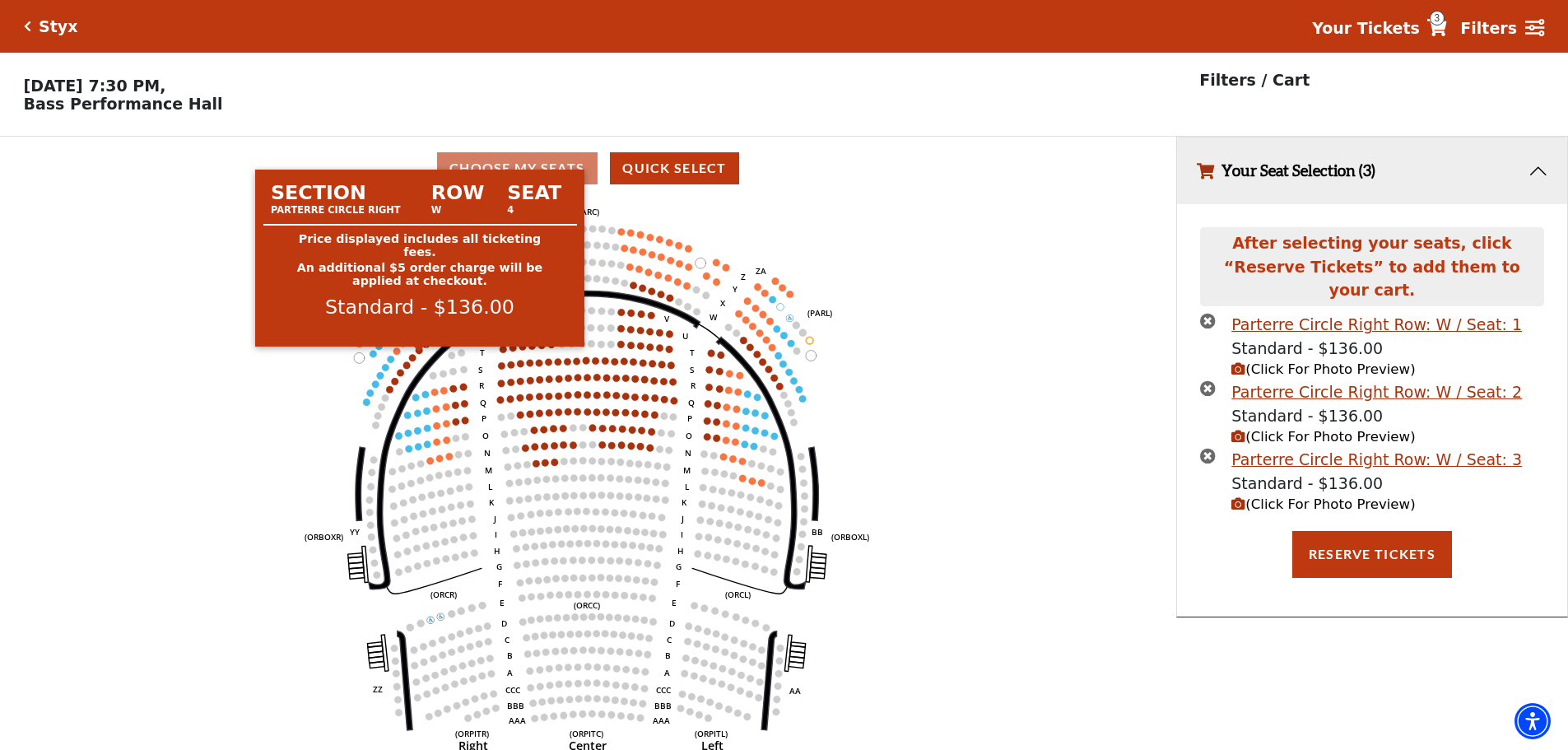
click at [417, 354] on circle at bounding box center [419, 350] width 8 height 8
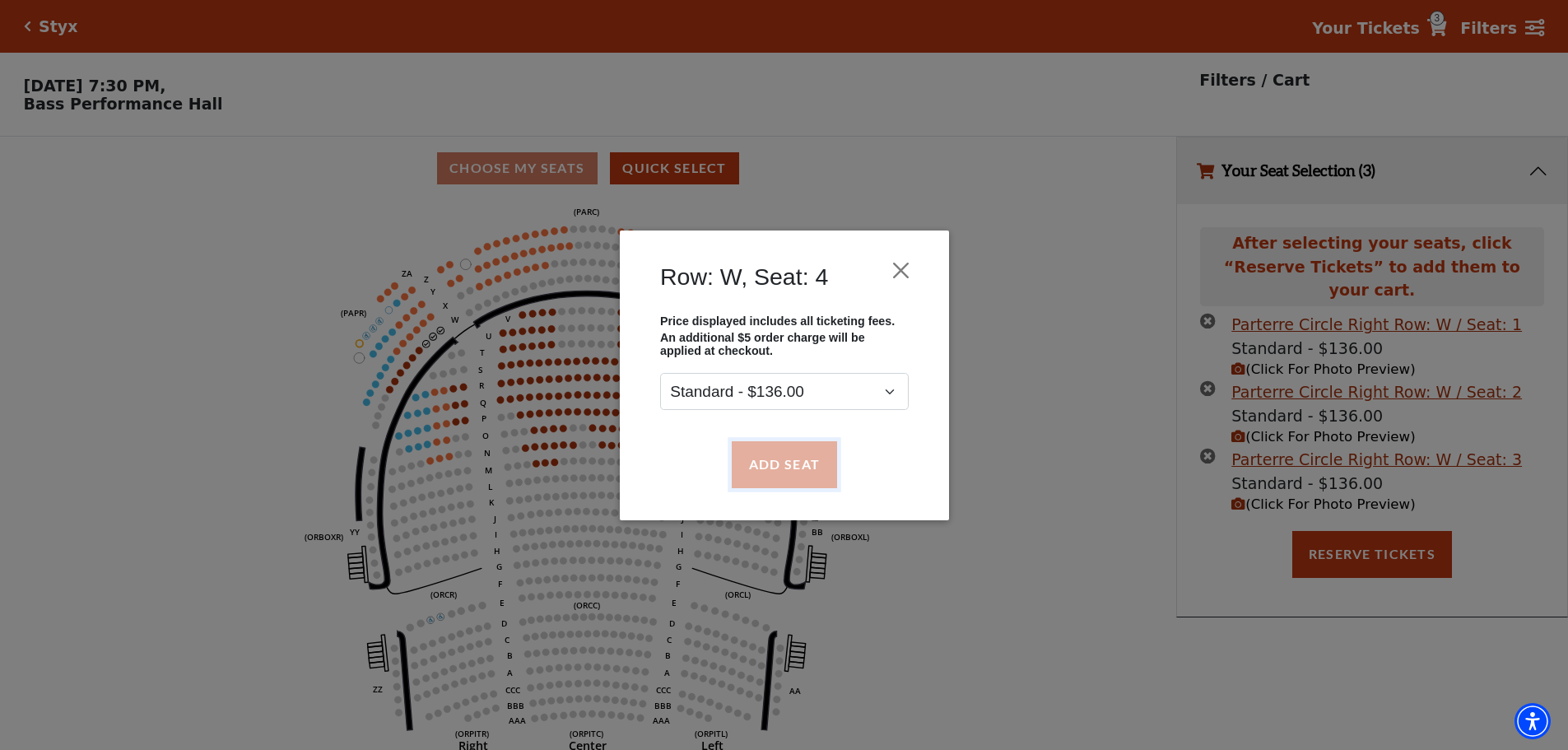
click at [789, 469] on button "Add Seat" at bounding box center [784, 464] width 106 height 46
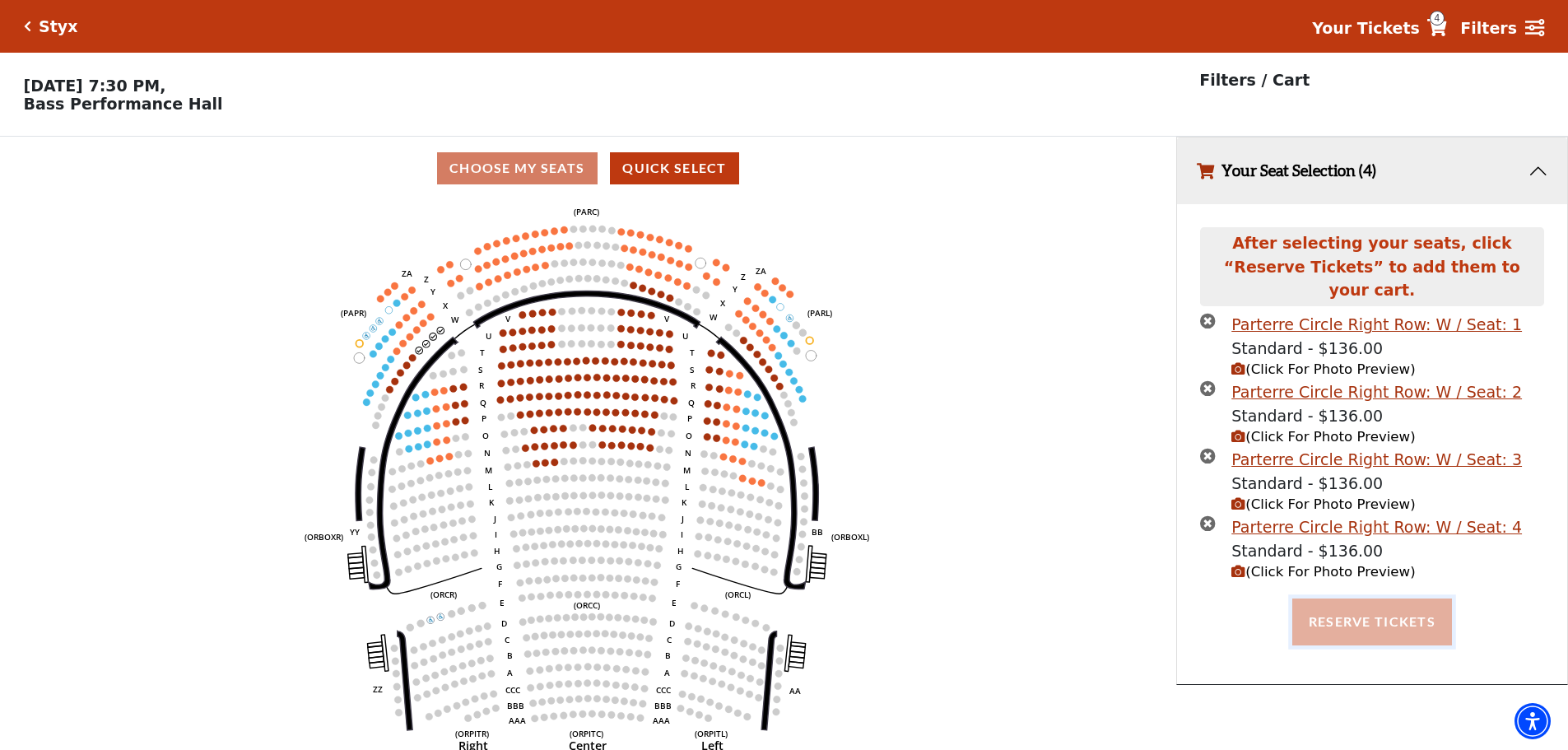
click at [1379, 601] on button "Reserve Tickets" at bounding box center [1372, 622] width 160 height 46
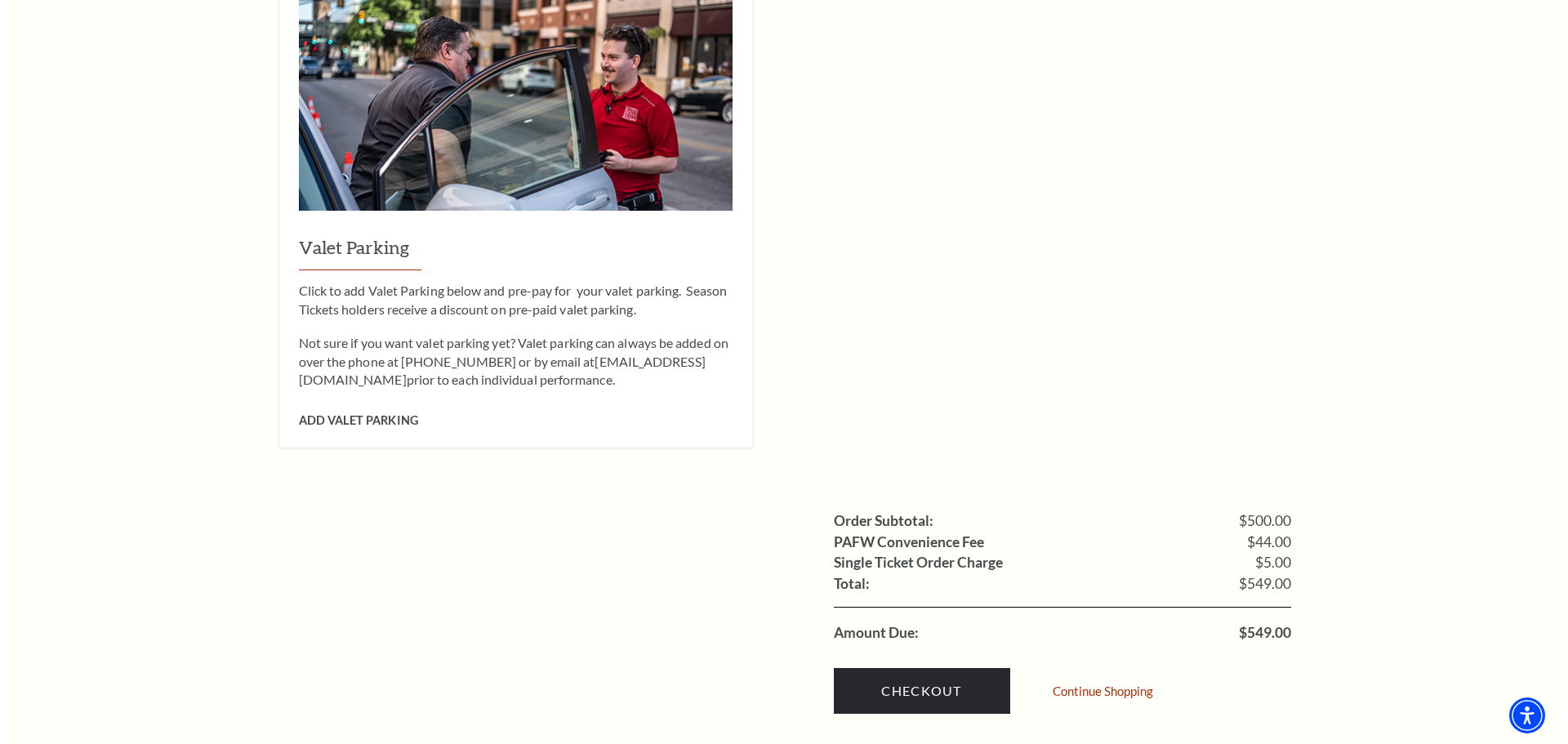
scroll to position [1389, 0]
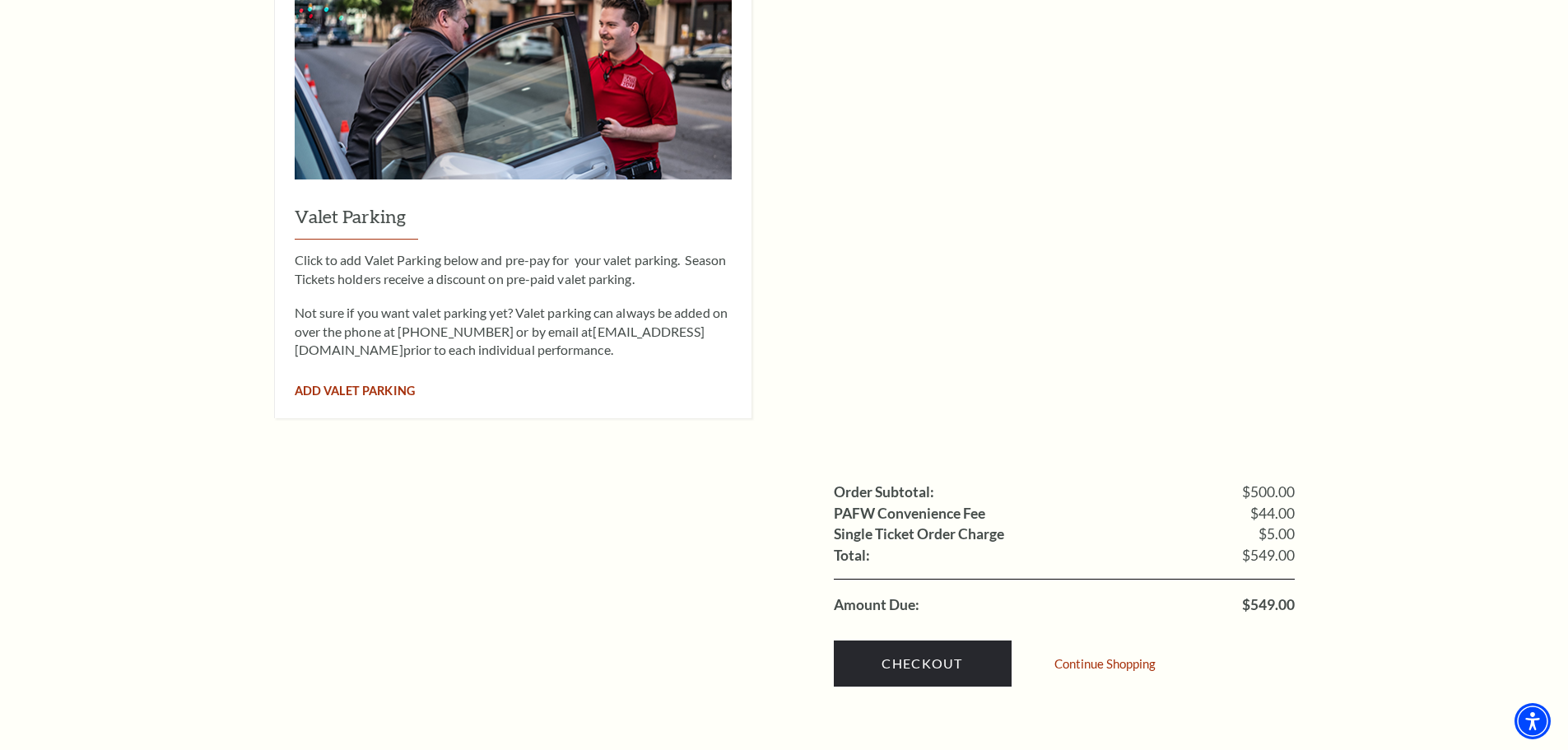
click at [334, 384] on span "Add Valet Parking" at bounding box center [354, 391] width 120 height 14
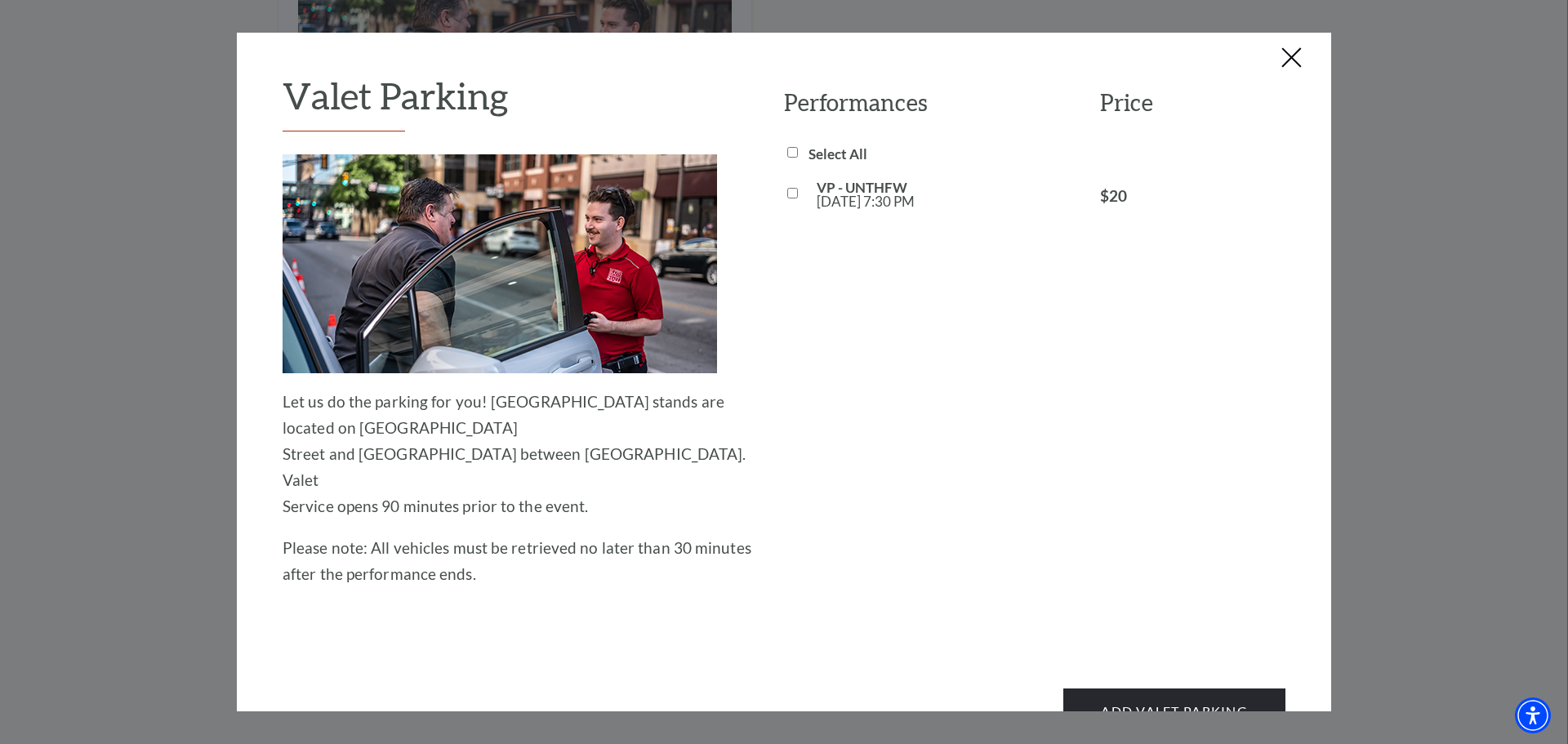
click at [805, 198] on div "VP - UNTHFW Wed, Oct 22 7:30 PM $20" at bounding box center [1034, 194] width 502 height 28
click at [789, 196] on input "VP - UNTHFW Wed, Oct 22 7:30 PM" at bounding box center [792, 193] width 11 height 11
checkbox input "true"
click at [1153, 689] on button "Add Valet Parking" at bounding box center [1174, 712] width 222 height 46
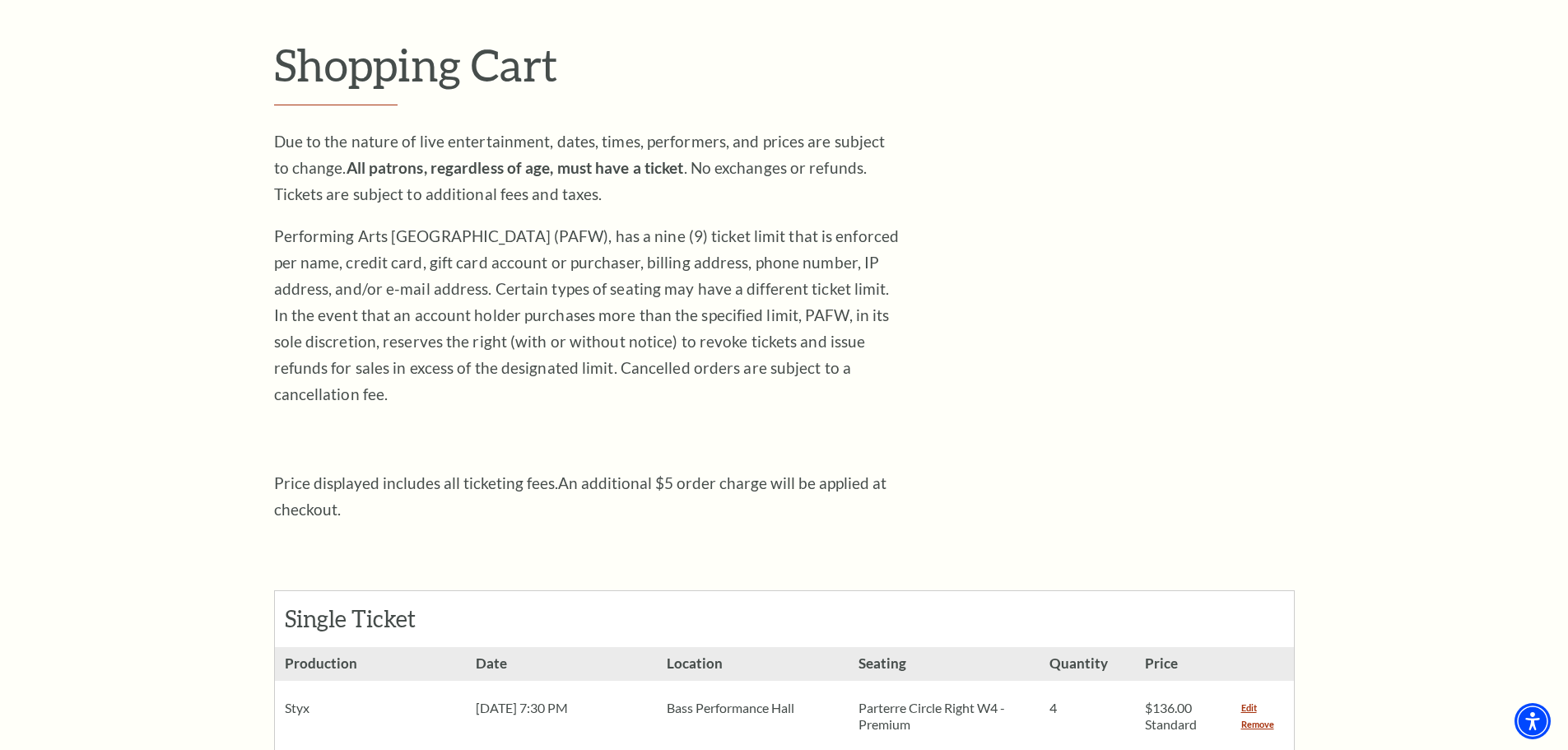
scroll to position [165, 0]
